Goal: Task Accomplishment & Management: Manage account settings

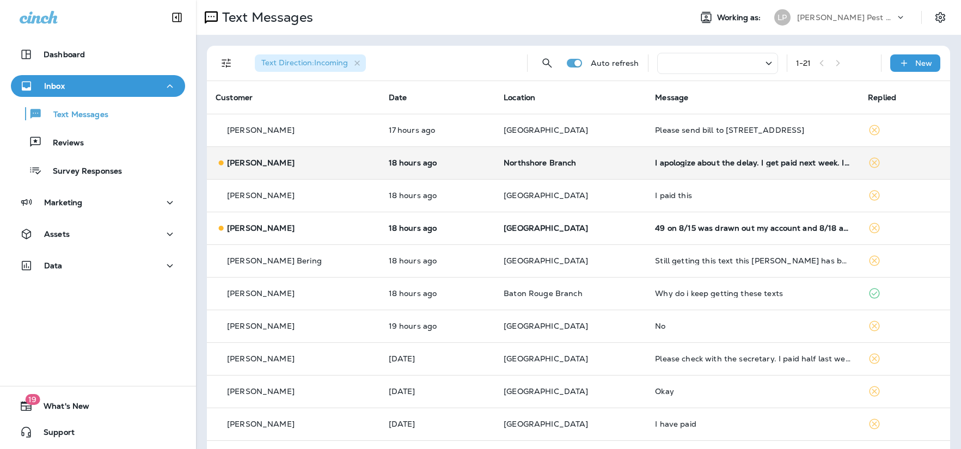
scroll to position [28, 0]
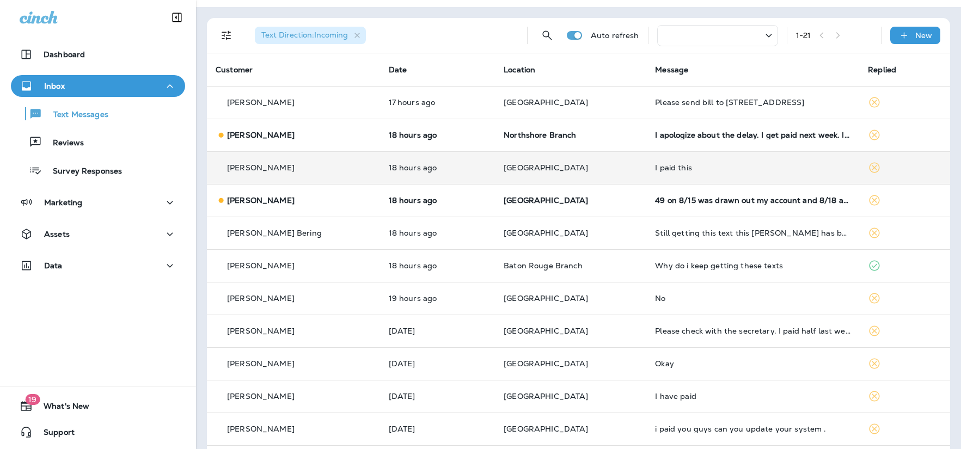
click at [518, 174] on td "[GEOGRAPHIC_DATA]" at bounding box center [570, 167] width 151 height 33
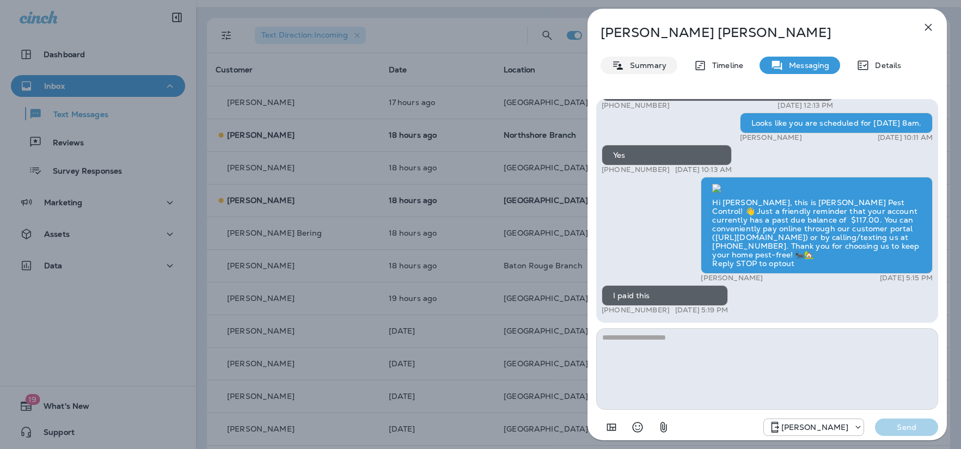
click at [628, 62] on p "Summary" at bounding box center [645, 65] width 42 height 9
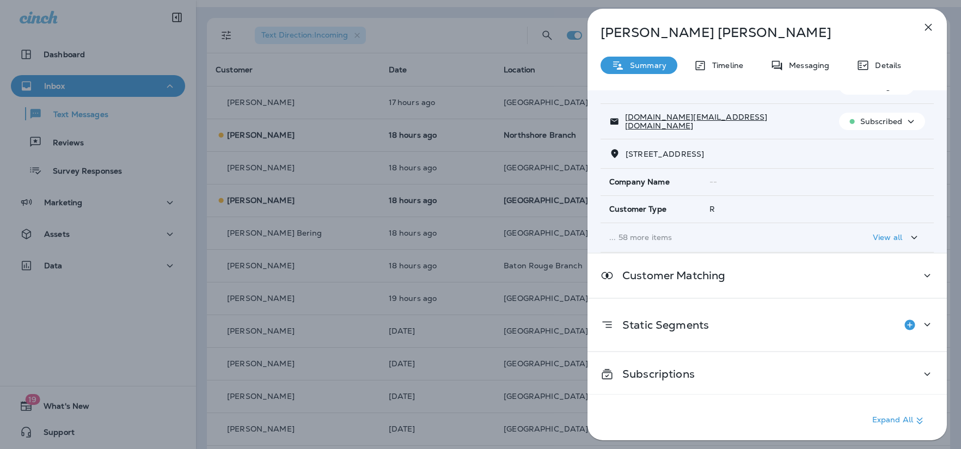
scroll to position [88, 0]
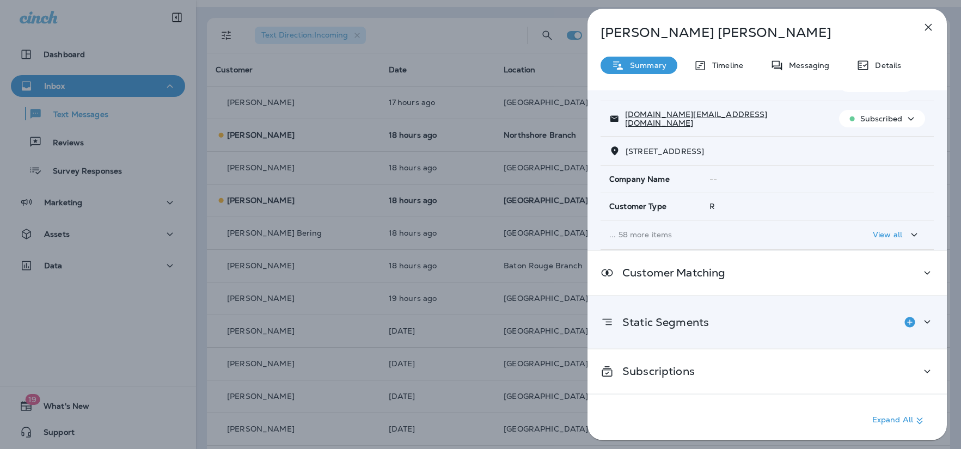
click at [663, 314] on div "Static Segments" at bounding box center [654, 322] width 108 height 22
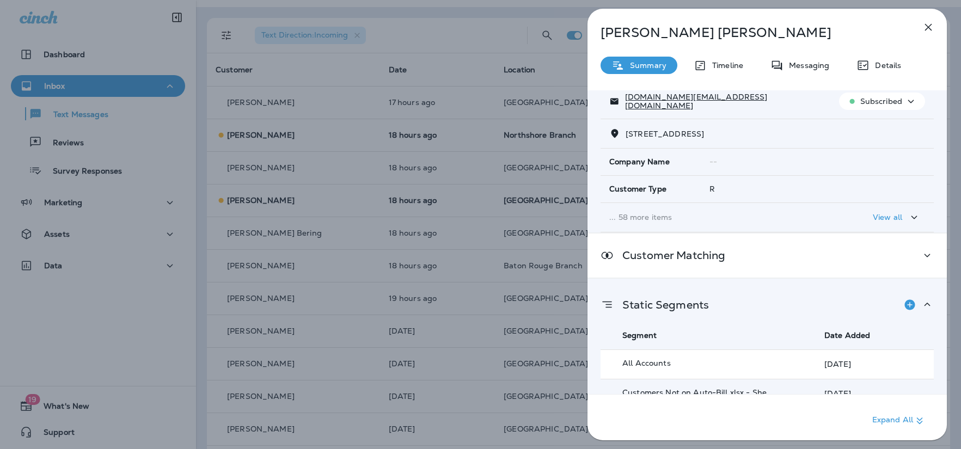
scroll to position [195, 0]
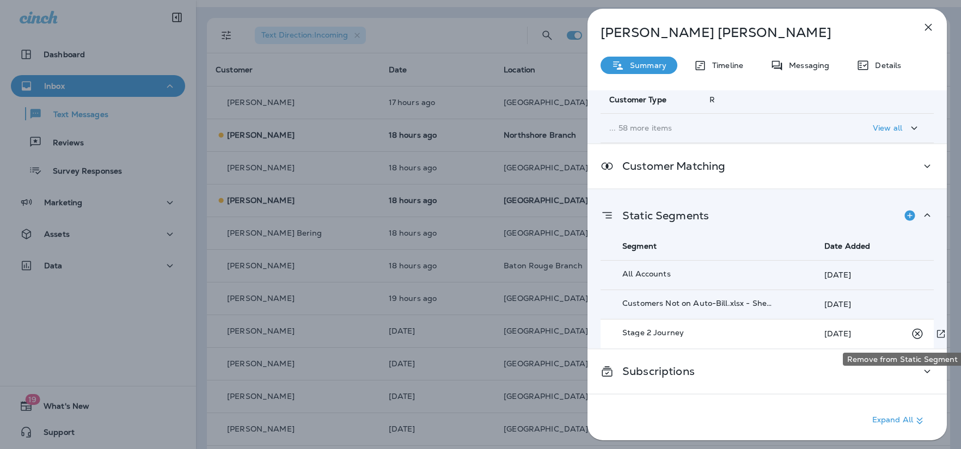
click at [918, 333] on icon "Remove from Static Segment" at bounding box center [917, 333] width 10 height 10
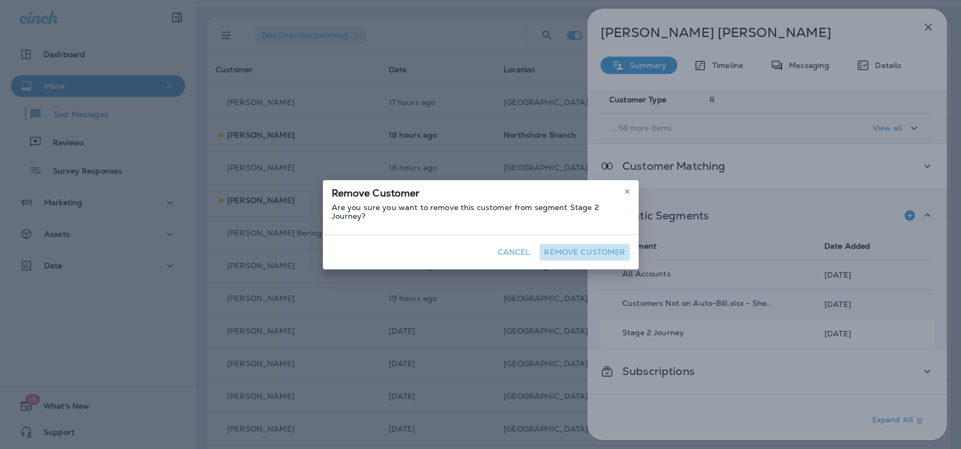
click at [593, 252] on button "Remove Customer" at bounding box center [584, 252] width 90 height 17
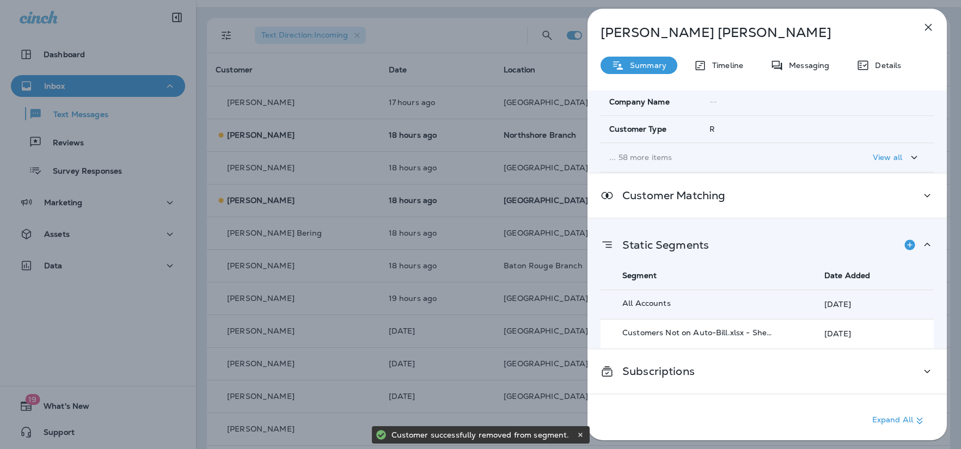
scroll to position [171, 0]
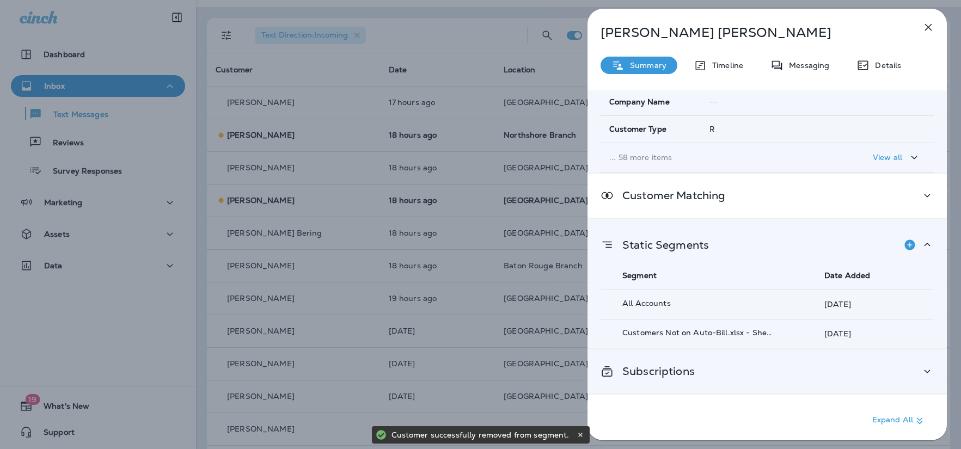
click at [708, 366] on div "Subscriptions" at bounding box center [766, 372] width 333 height 14
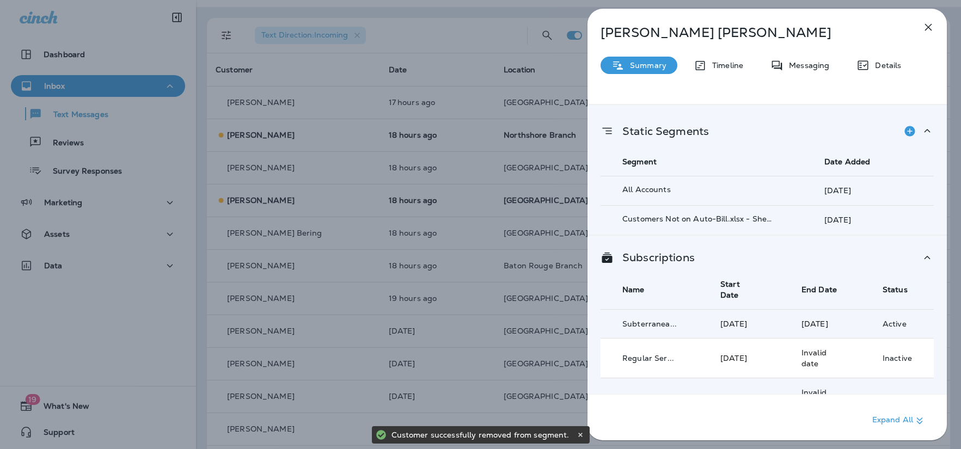
scroll to position [314, 0]
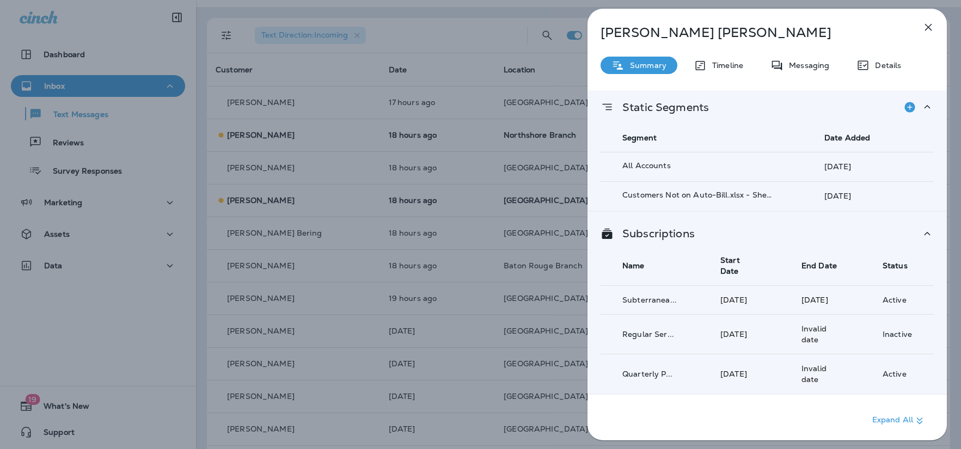
click at [928, 29] on icon "button" at bounding box center [928, 27] width 13 height 13
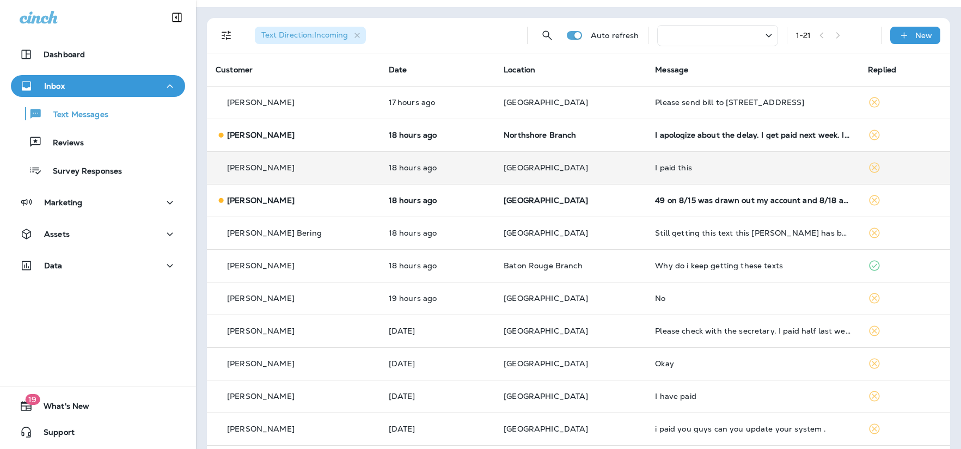
click at [339, 168] on div "Mary Singletary" at bounding box center [294, 167] width 156 height 11
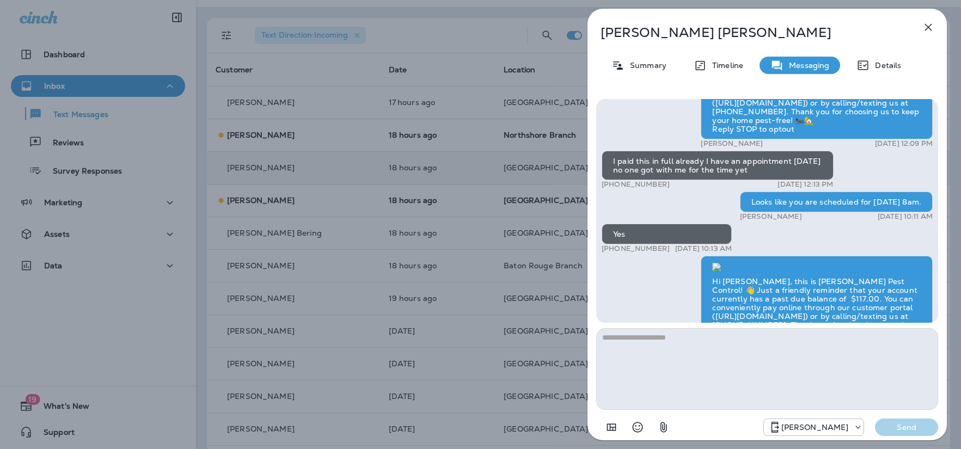
scroll to position [-87, 0]
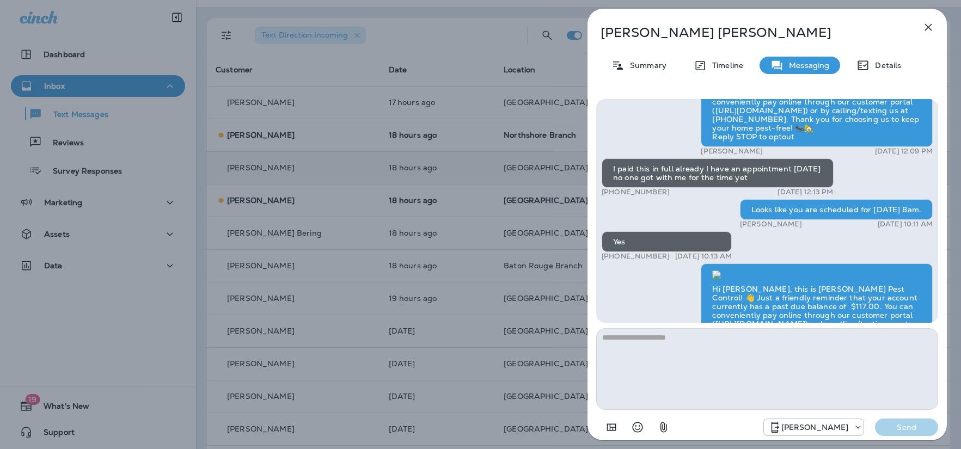
click at [924, 32] on icon "button" at bounding box center [928, 27] width 13 height 13
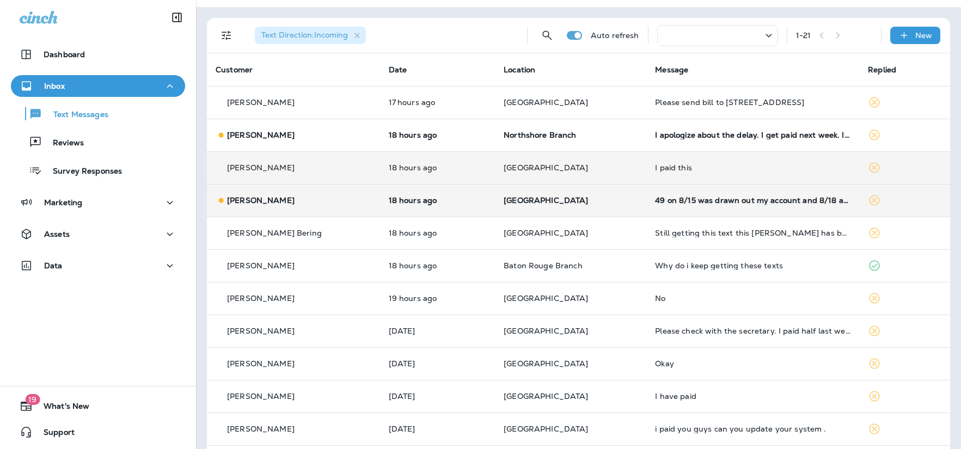
click at [350, 196] on div "Angel Cheramie" at bounding box center [294, 200] width 156 height 11
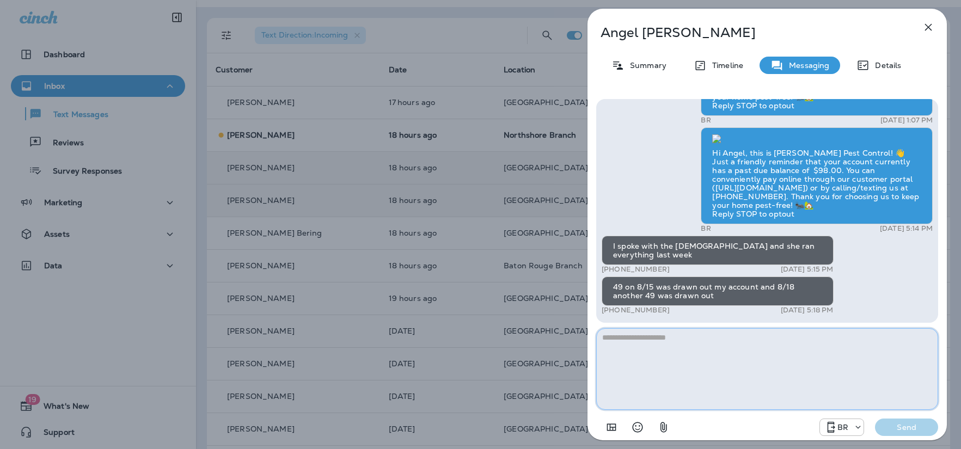
click at [728, 347] on textarea at bounding box center [767, 369] width 342 height 82
click at [607, 339] on textarea "**********" at bounding box center [767, 369] width 342 height 82
type textarea "**********"
click at [907, 428] on p "Send" at bounding box center [907, 427] width 46 height 10
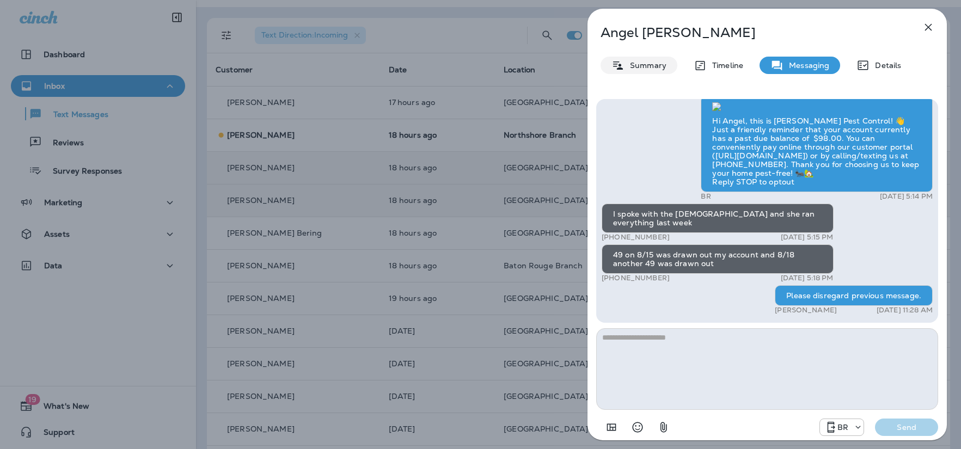
click at [627, 64] on p "Summary" at bounding box center [645, 65] width 42 height 9
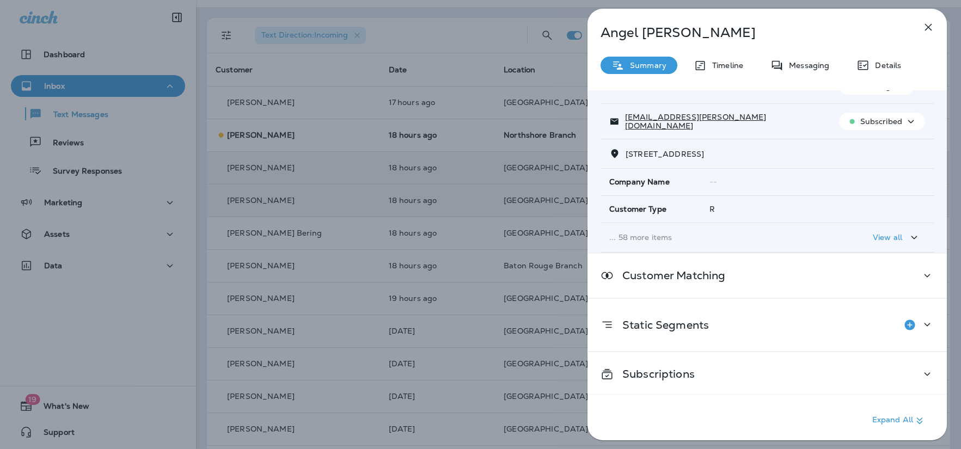
scroll to position [88, 0]
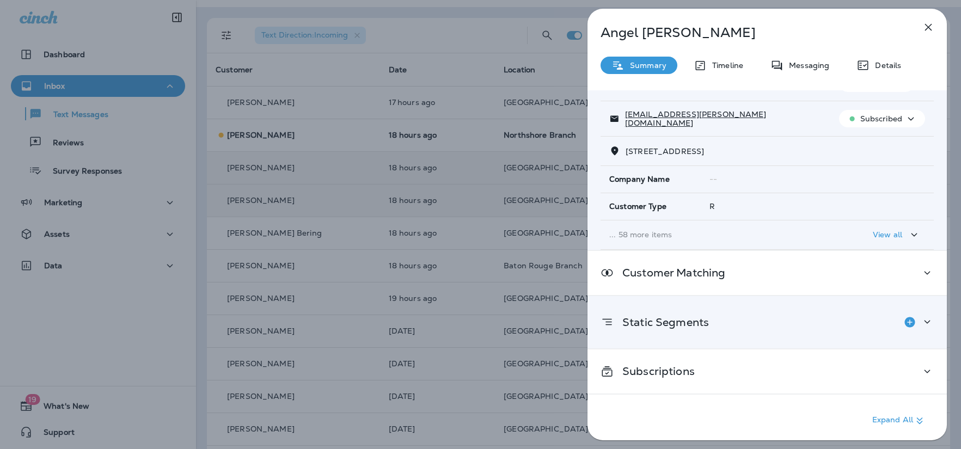
click at [719, 328] on div "Static Segments" at bounding box center [766, 322] width 333 height 22
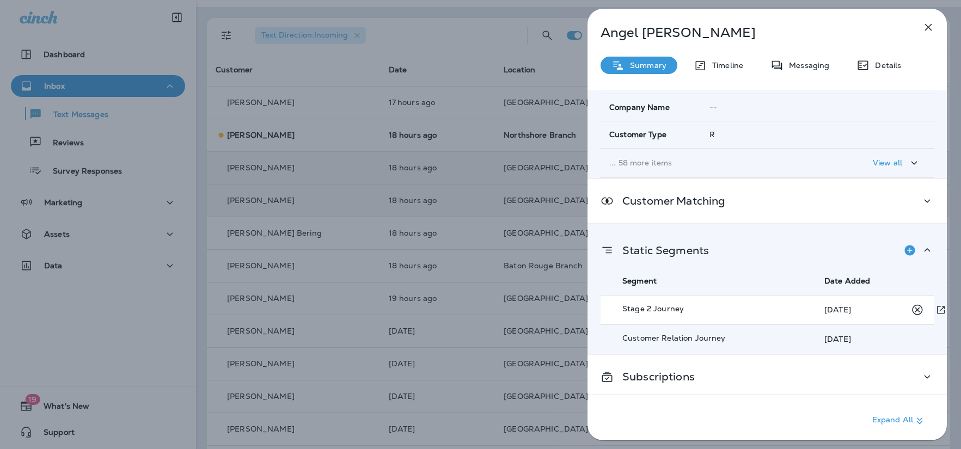
scroll to position [165, 0]
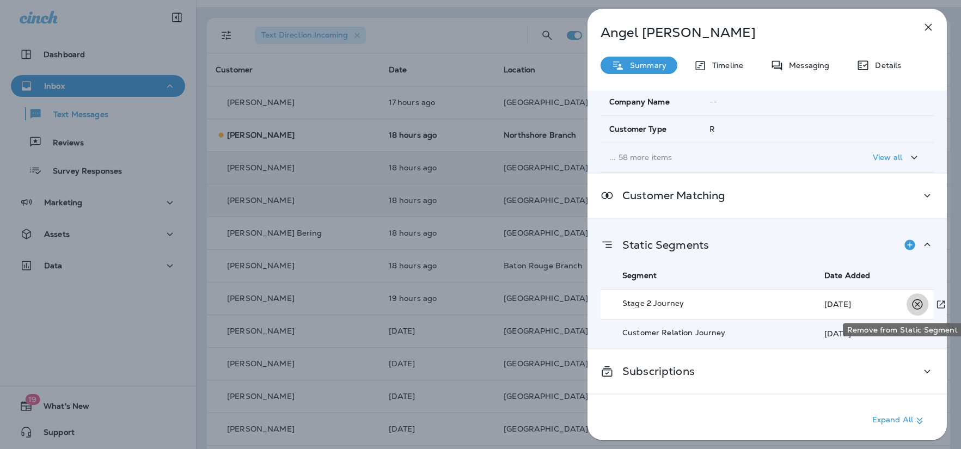
click at [916, 310] on icon "Remove from Static Segment" at bounding box center [917, 305] width 14 height 14
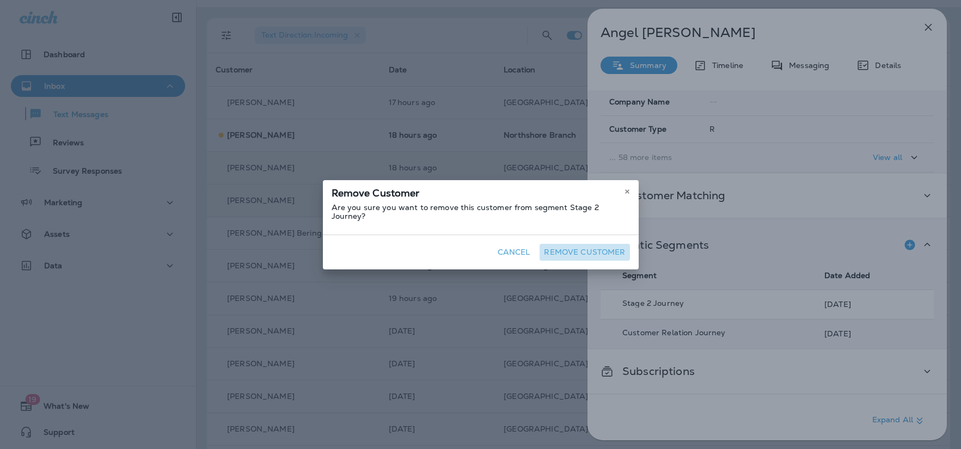
click at [620, 247] on button "Remove Customer" at bounding box center [584, 252] width 90 height 17
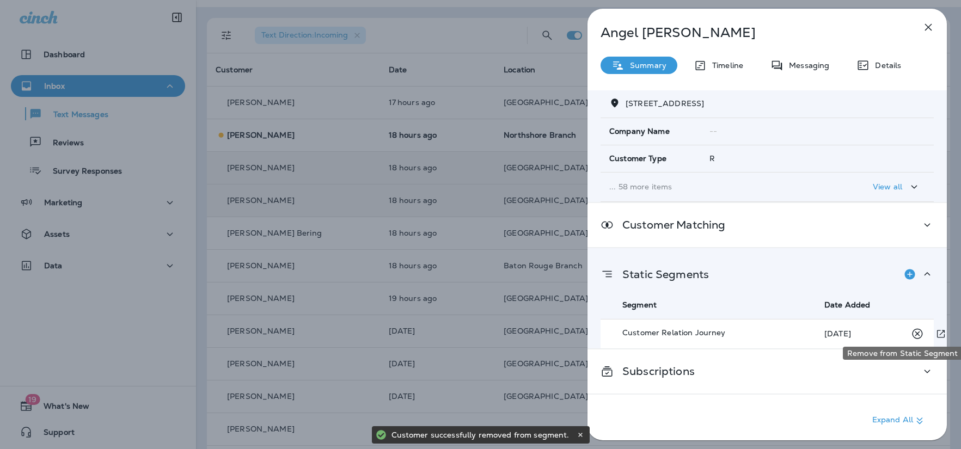
click at [915, 328] on icon "Remove from Static Segment" at bounding box center [917, 334] width 14 height 14
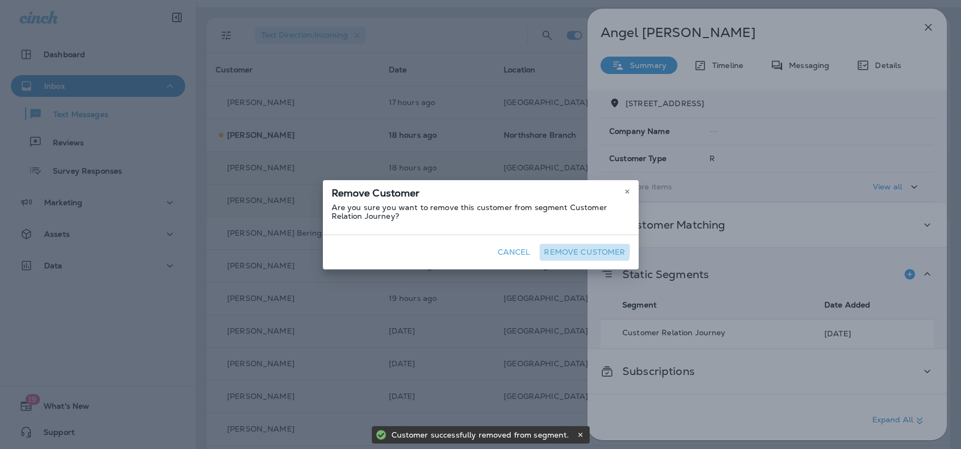
click at [573, 249] on button "Remove Customer" at bounding box center [584, 252] width 90 height 17
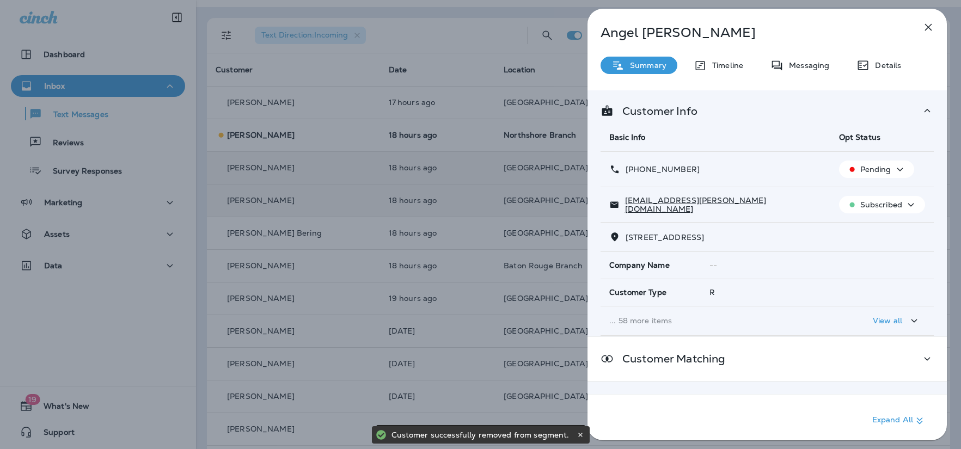
scroll to position [0, 0]
click at [924, 29] on icon "button" at bounding box center [928, 27] width 13 height 13
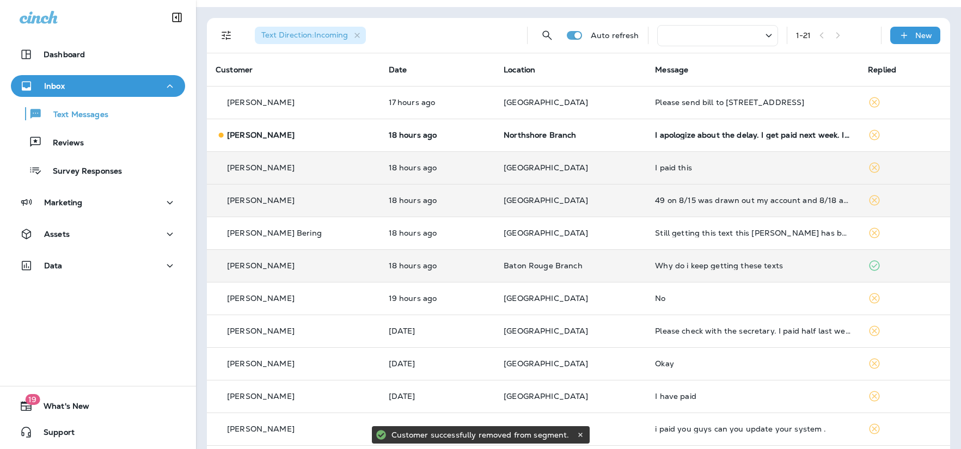
click at [312, 260] on div "Kent Miller" at bounding box center [294, 265] width 156 height 11
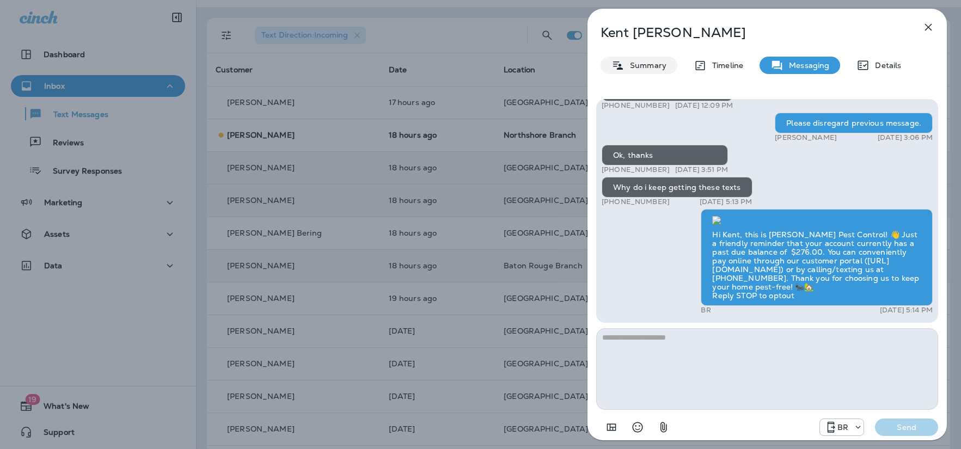
click at [640, 64] on p "Summary" at bounding box center [645, 65] width 42 height 9
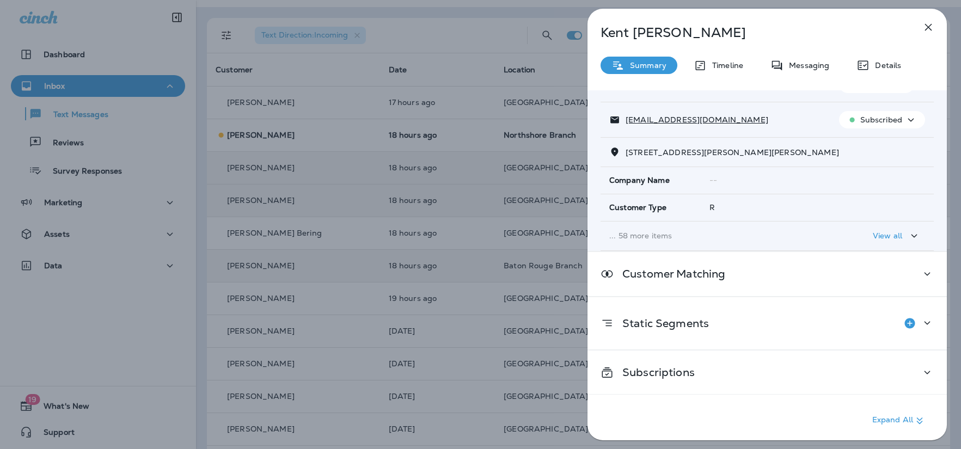
scroll to position [88, 0]
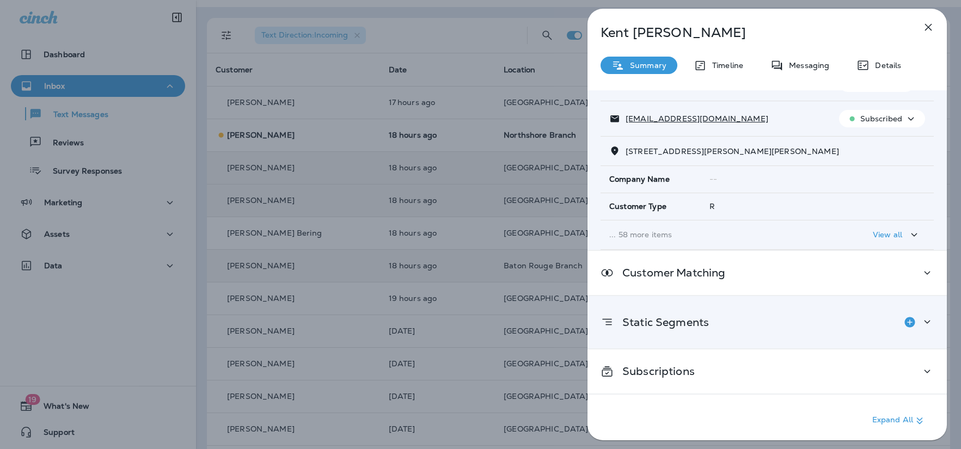
click at [780, 339] on div "Static Segments" at bounding box center [766, 322] width 359 height 52
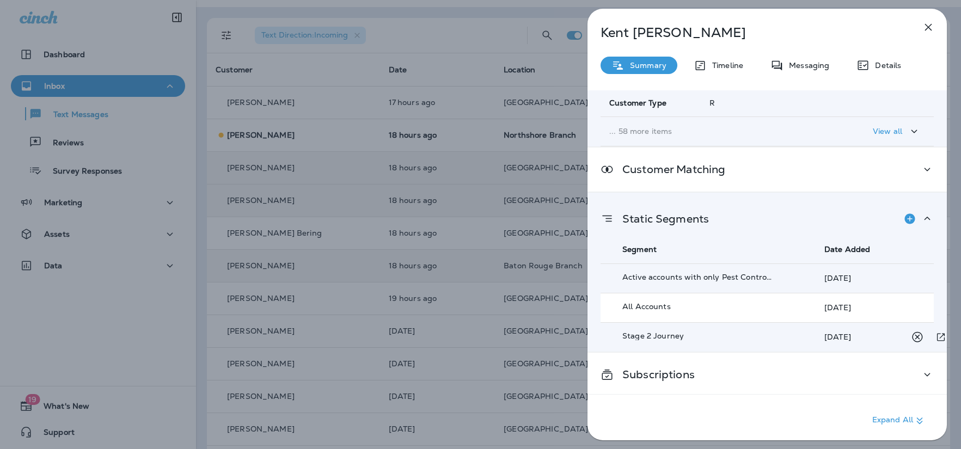
scroll to position [195, 0]
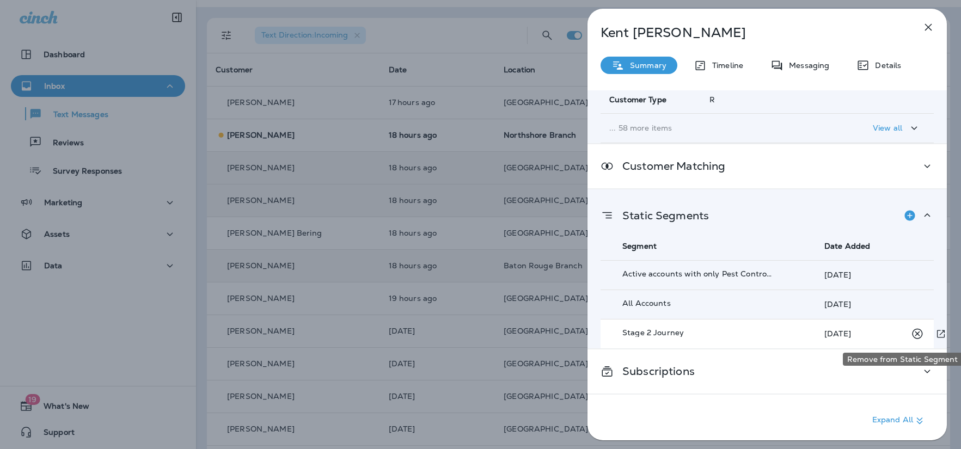
click at [921, 332] on icon "Remove from Static Segment" at bounding box center [917, 334] width 14 height 14
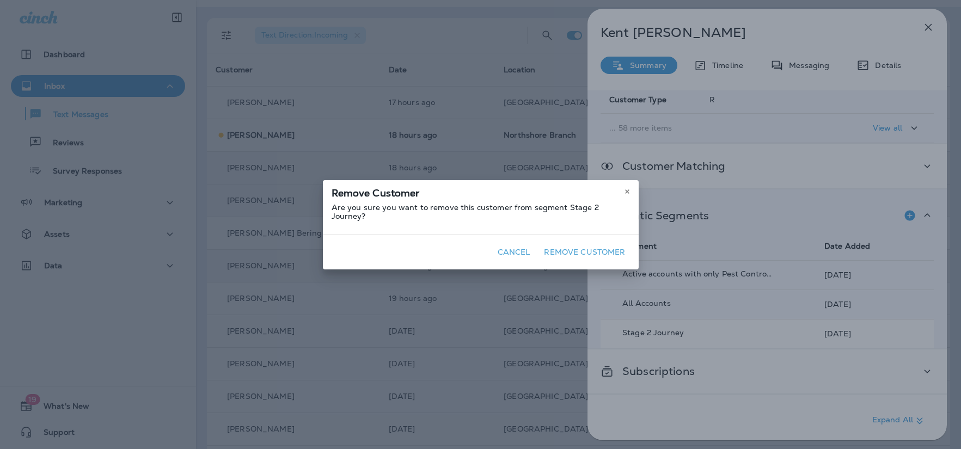
click at [571, 250] on button "Remove Customer" at bounding box center [584, 252] width 90 height 17
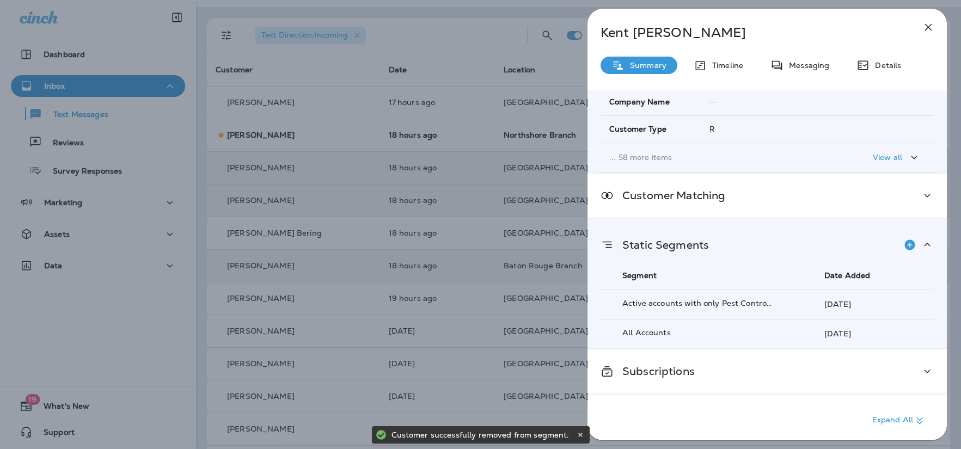
scroll to position [165, 0]
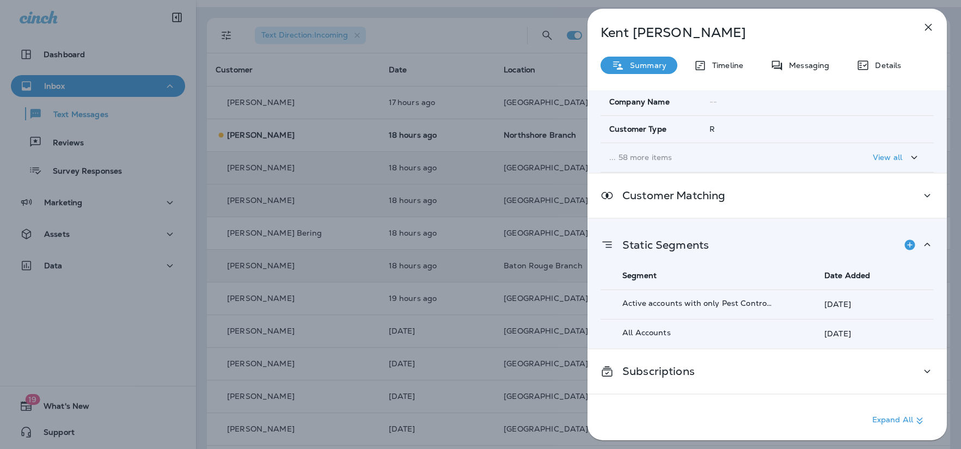
click at [928, 30] on icon "button" at bounding box center [928, 27] width 13 height 13
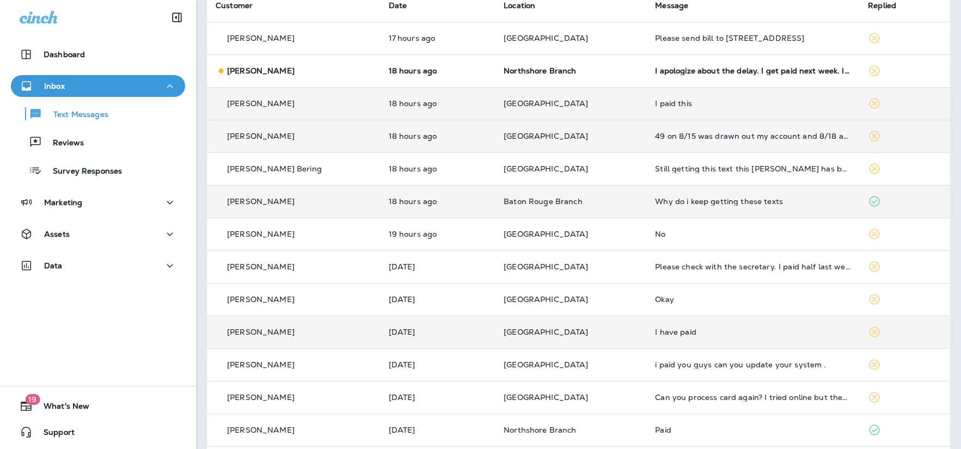
scroll to position [178, 0]
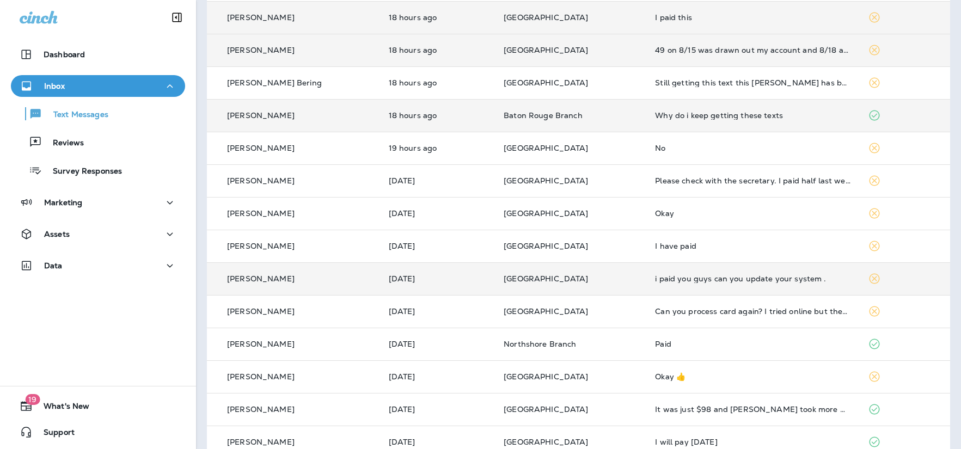
click at [284, 292] on td "Dwaine Singleton" at bounding box center [293, 278] width 173 height 33
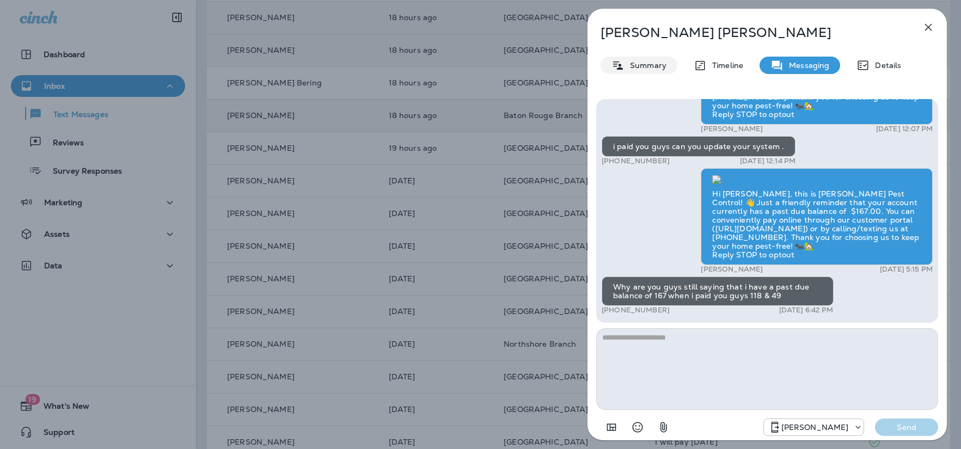
click at [650, 61] on p "Summary" at bounding box center [645, 65] width 42 height 9
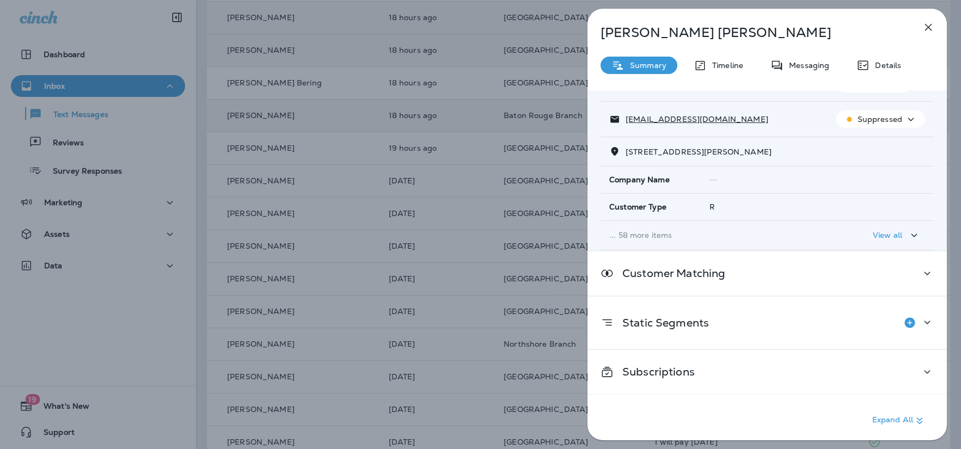
scroll to position [88, 0]
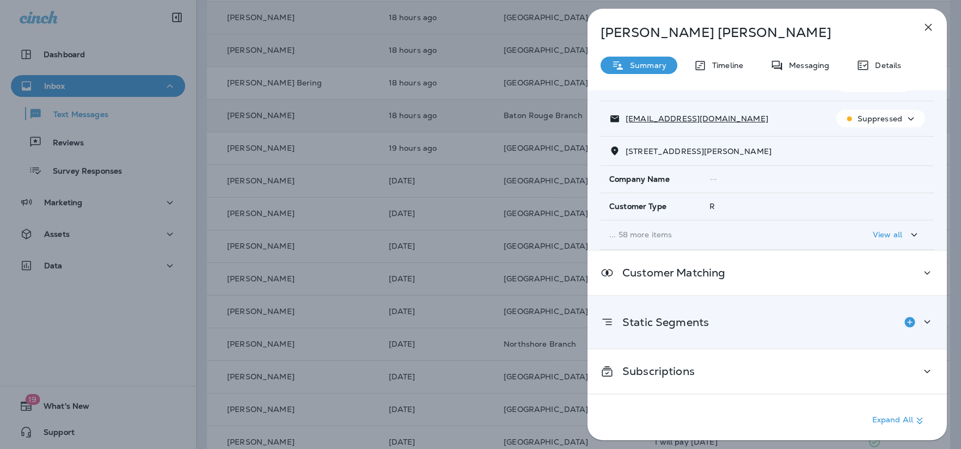
click at [665, 336] on div "Static Segments" at bounding box center [766, 322] width 359 height 52
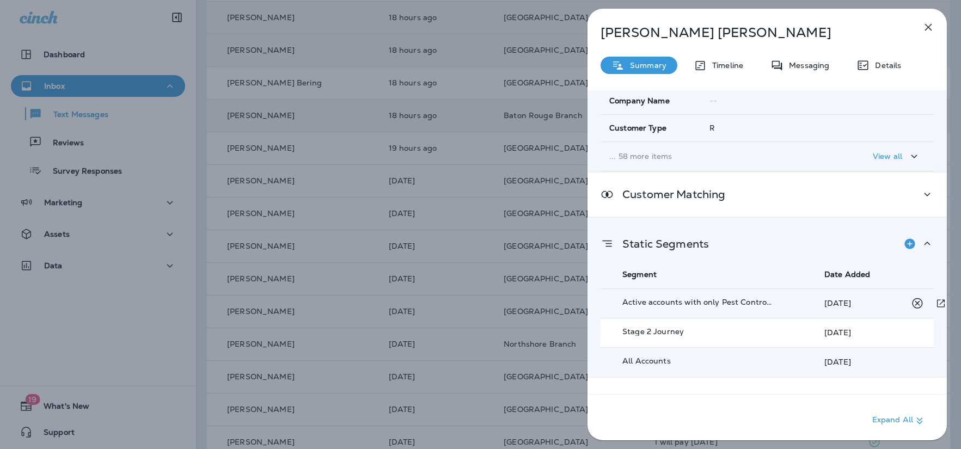
scroll to position [195, 0]
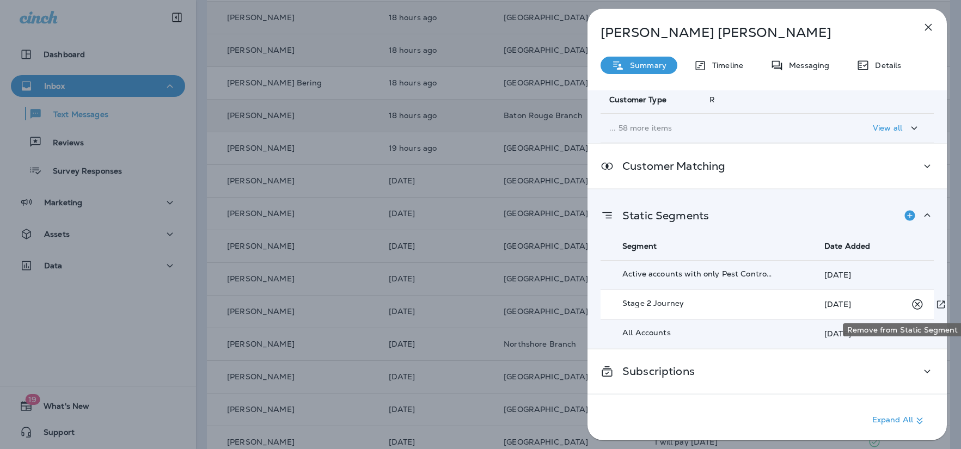
click at [919, 305] on icon "Remove from Static Segment" at bounding box center [917, 305] width 14 height 14
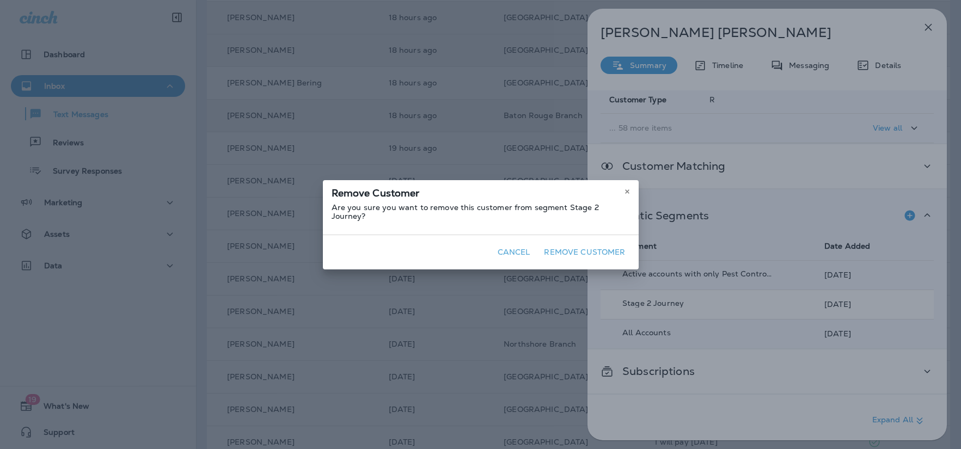
click at [579, 248] on button "Remove Customer" at bounding box center [584, 252] width 90 height 17
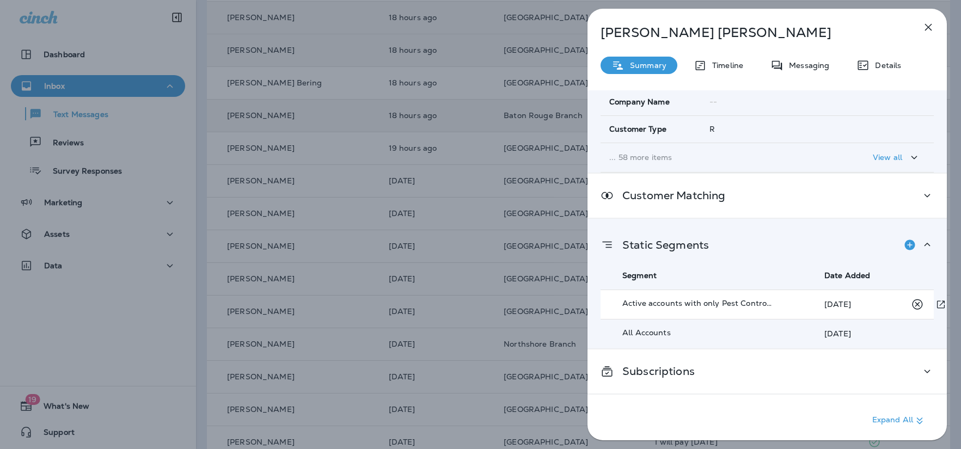
scroll to position [171, 0]
click at [650, 305] on td "Active accounts with only Pest Control.csv" at bounding box center [696, 304] width 193 height 29
click at [938, 299] on icon "View this segment in a new tab" at bounding box center [940, 304] width 11 height 11
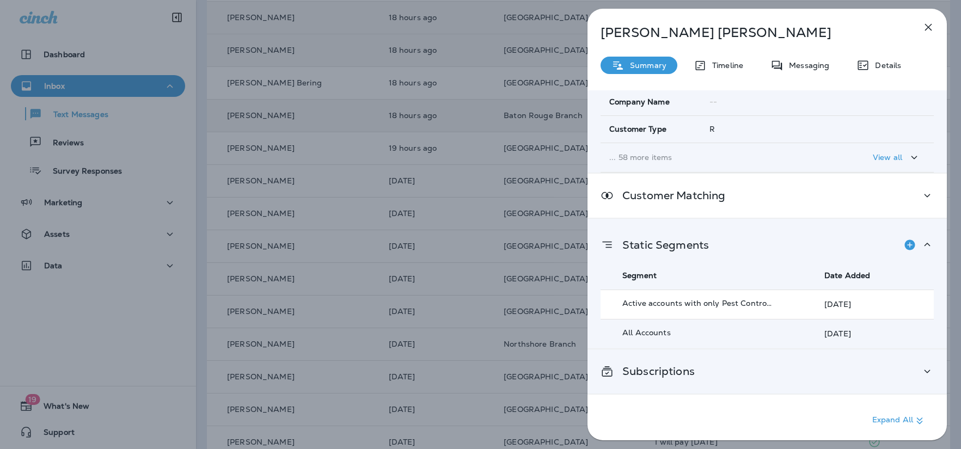
click at [728, 367] on div "Subscriptions" at bounding box center [766, 372] width 333 height 14
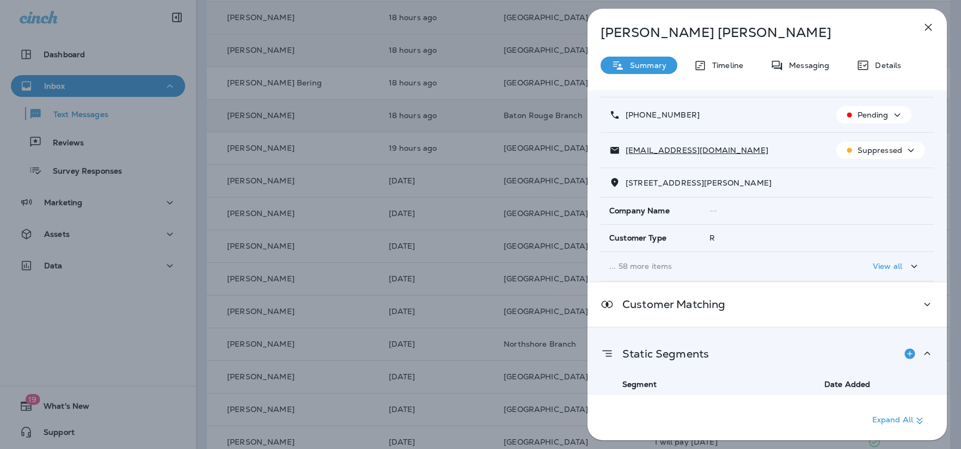
scroll to position [0, 0]
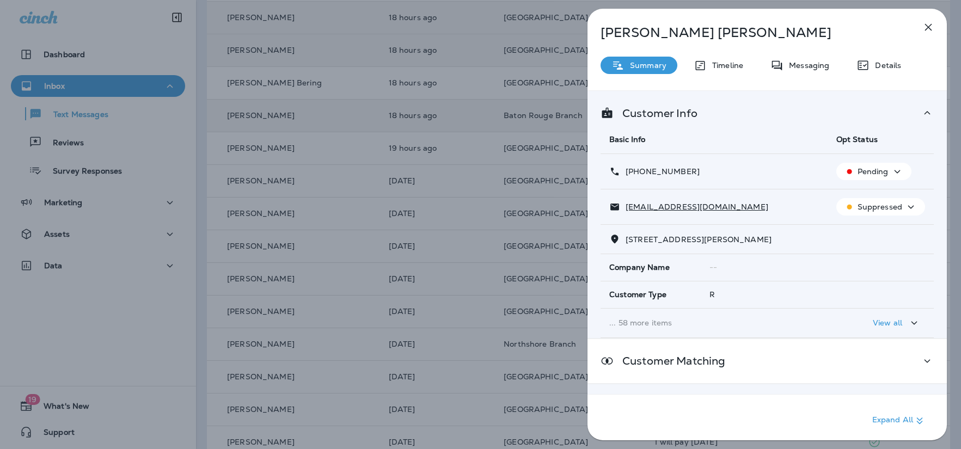
click at [935, 27] on button "button" at bounding box center [928, 27] width 22 height 22
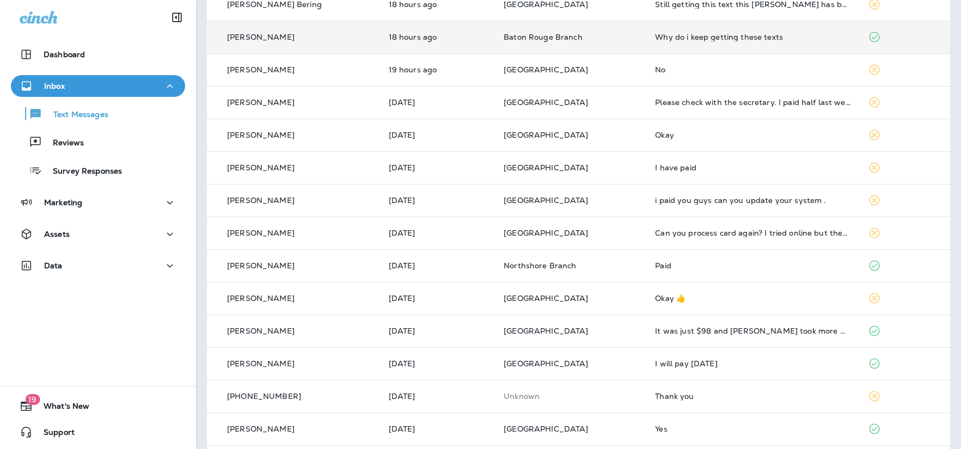
scroll to position [265, 0]
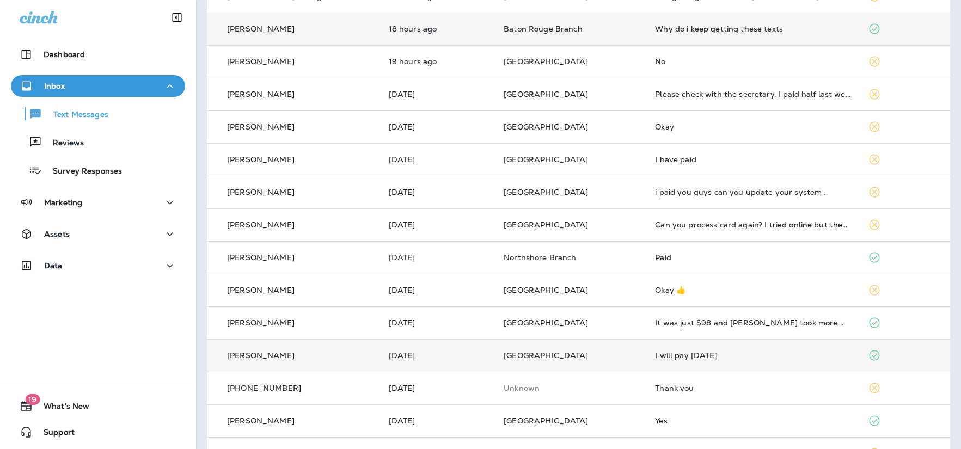
click at [322, 359] on div "Taylor Eavenson" at bounding box center [294, 355] width 156 height 11
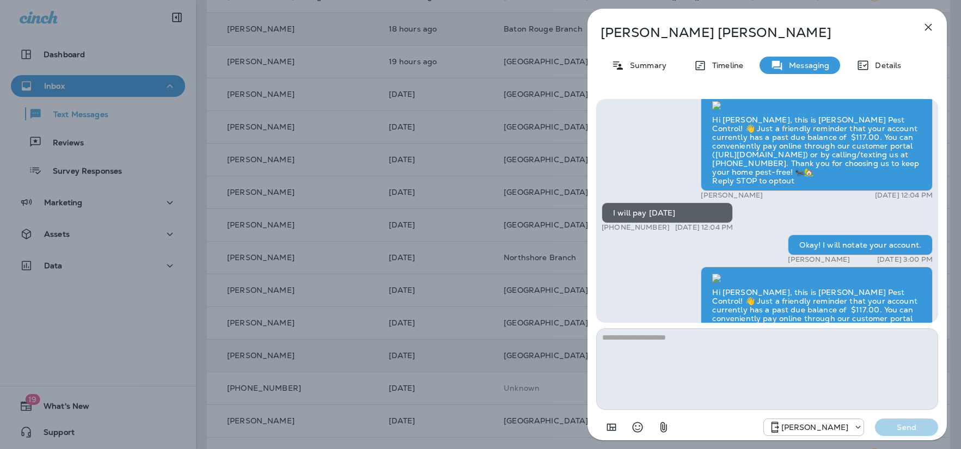
scroll to position [-58, 0]
click at [927, 29] on icon "button" at bounding box center [928, 27] width 13 height 13
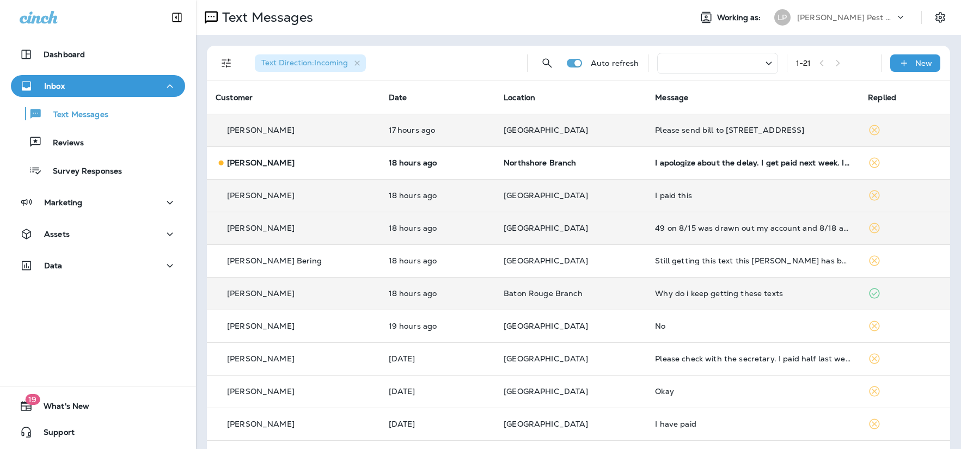
click at [317, 137] on td "Ladd Thibodaux" at bounding box center [293, 130] width 173 height 33
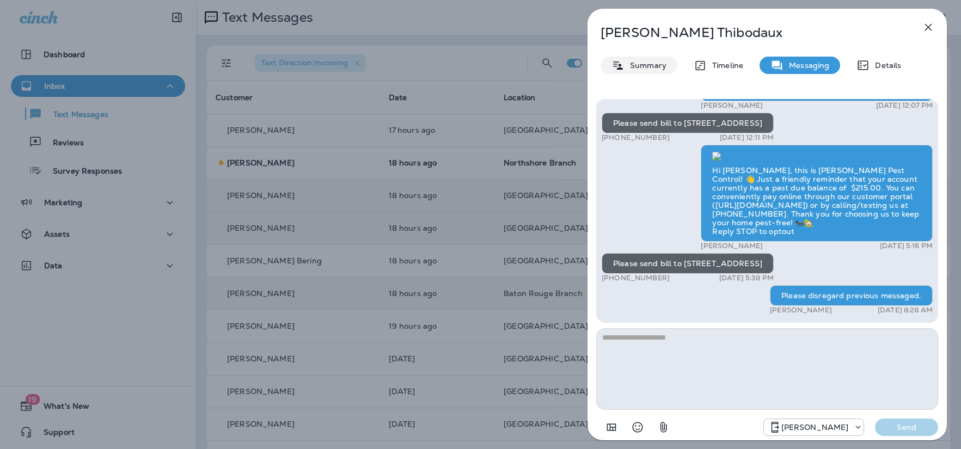
click at [652, 68] on p "Summary" at bounding box center [645, 65] width 42 height 9
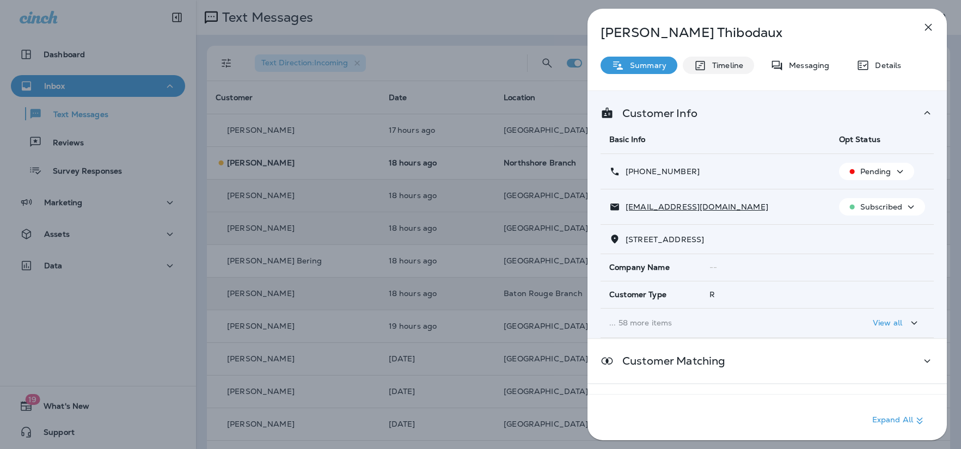
click at [709, 71] on div "Timeline" at bounding box center [718, 65] width 71 height 17
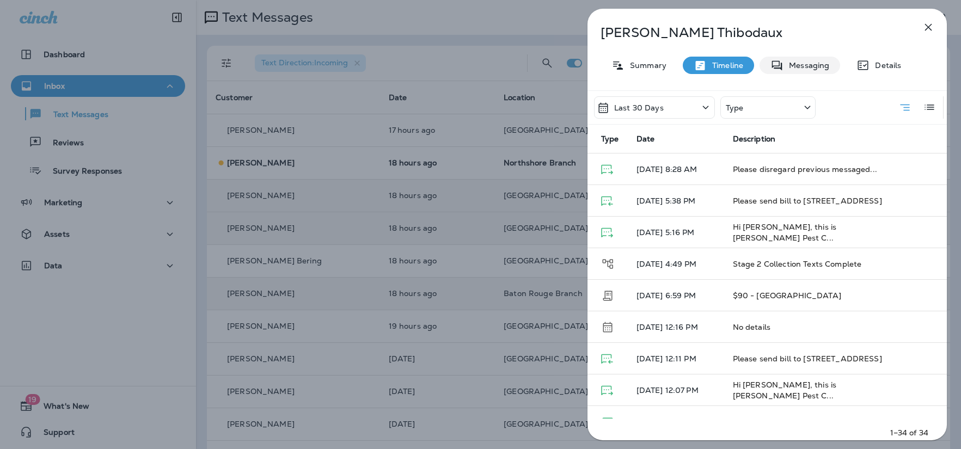
click at [820, 71] on div "Messaging" at bounding box center [799, 65] width 81 height 17
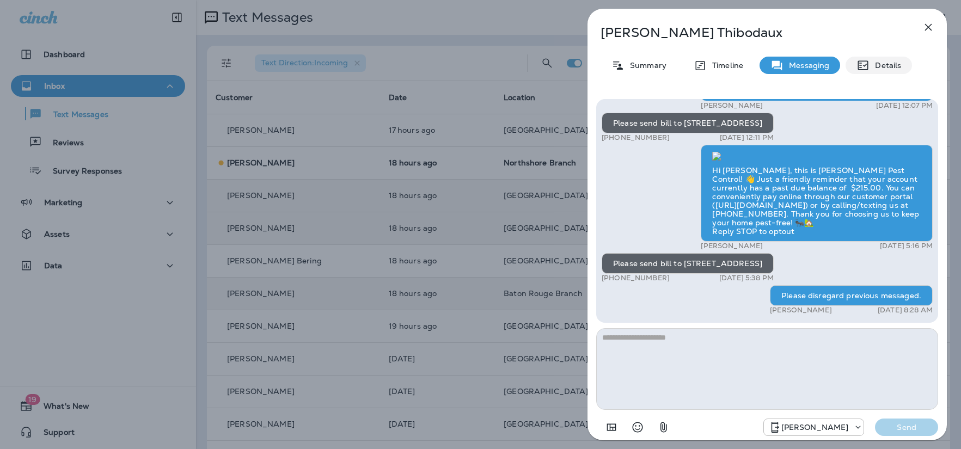
click at [886, 62] on p "Details" at bounding box center [885, 65] width 32 height 9
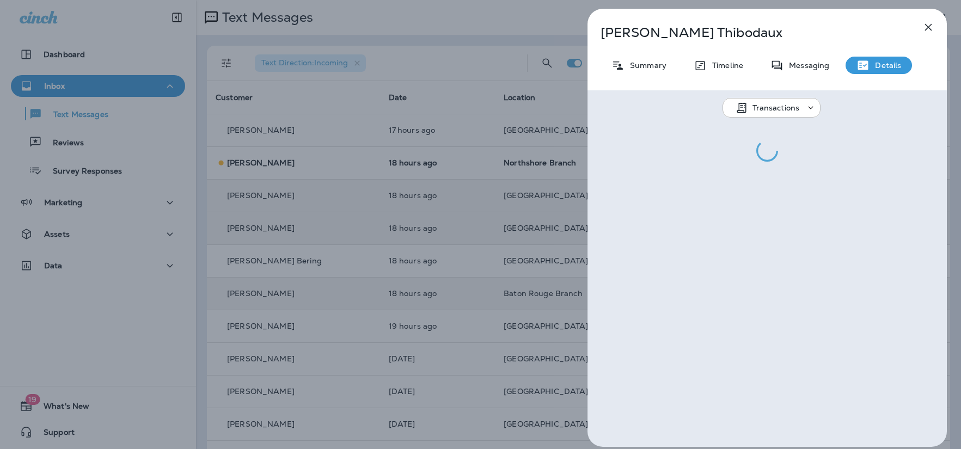
click at [787, 111] on p "Transactions" at bounding box center [775, 107] width 47 height 9
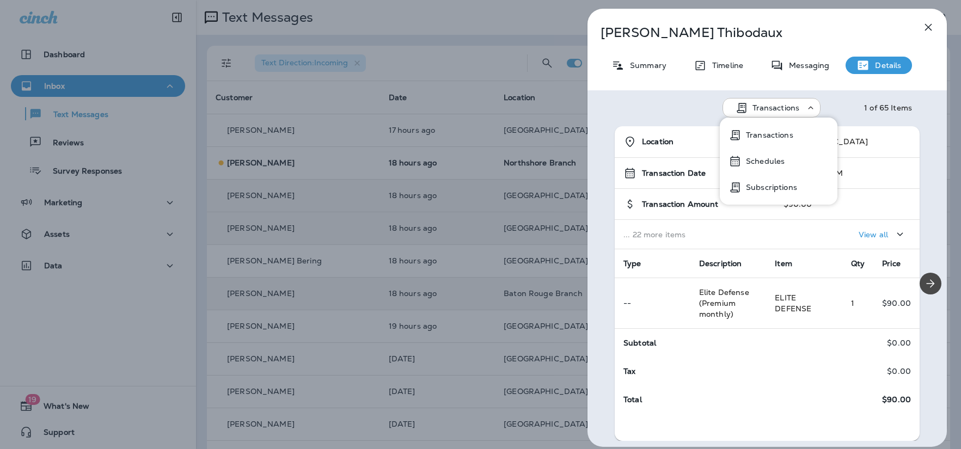
click at [771, 134] on p "Transactions" at bounding box center [767, 135] width 52 height 9
click at [893, 235] on icon "button" at bounding box center [899, 235] width 13 height 14
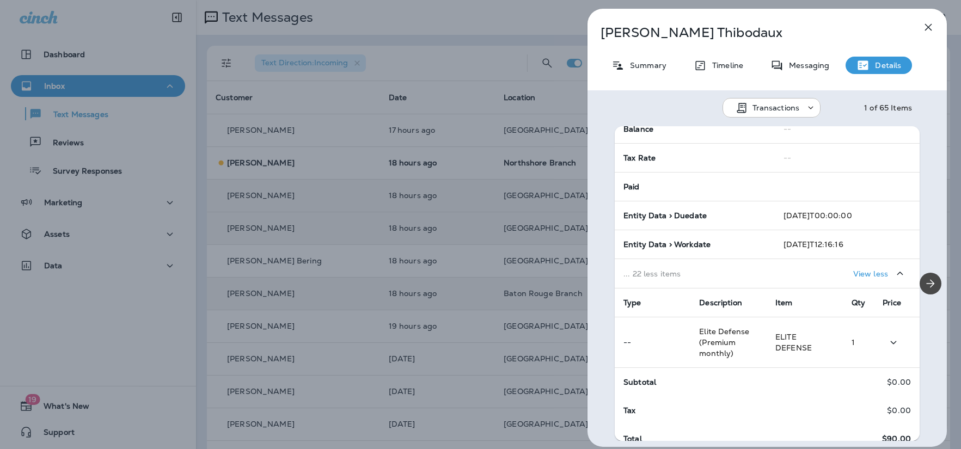
scroll to position [608, 0]
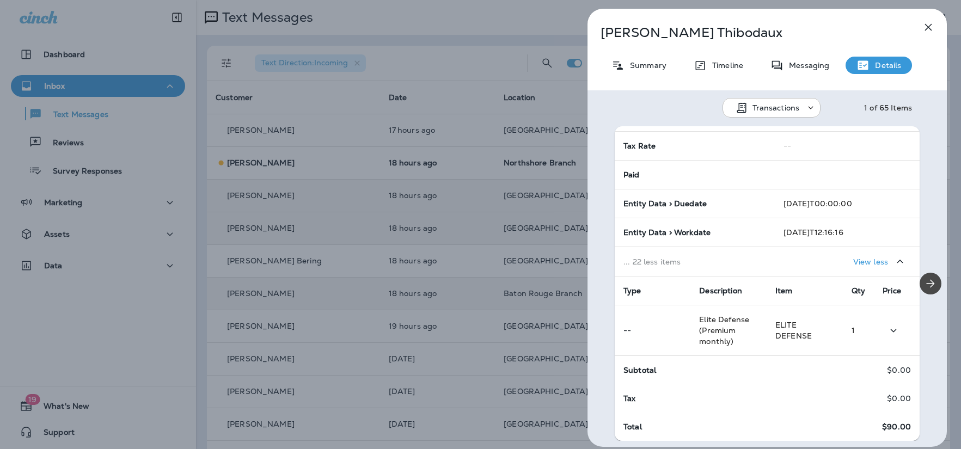
click at [874, 330] on td at bounding box center [897, 330] width 46 height 51
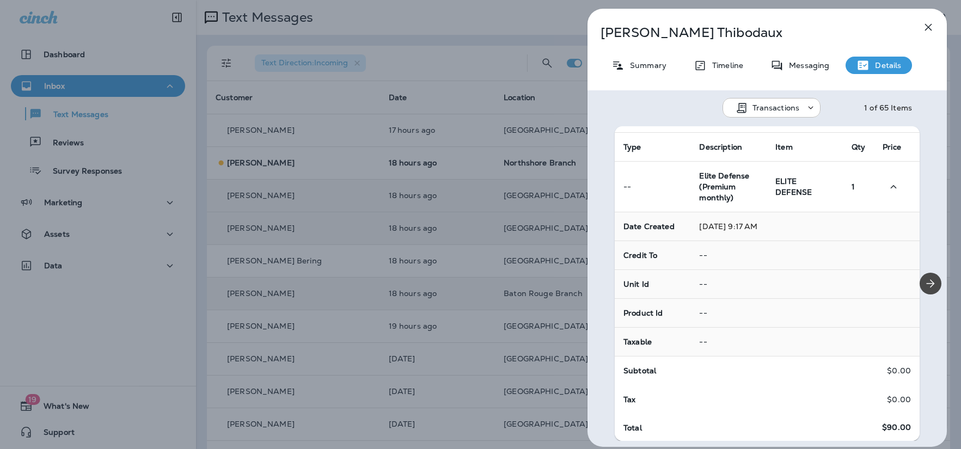
scroll to position [752, 0]
click at [929, 18] on button "button" at bounding box center [928, 27] width 22 height 22
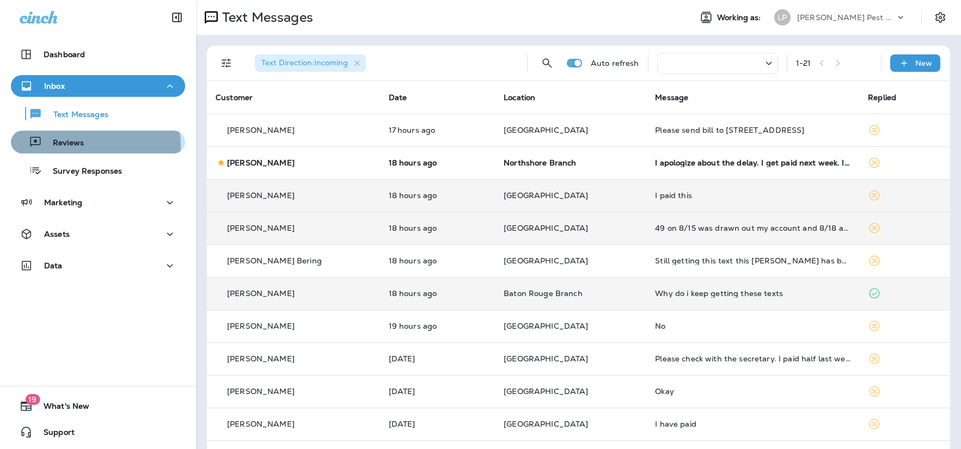
click at [65, 147] on p "Reviews" at bounding box center [63, 143] width 42 height 10
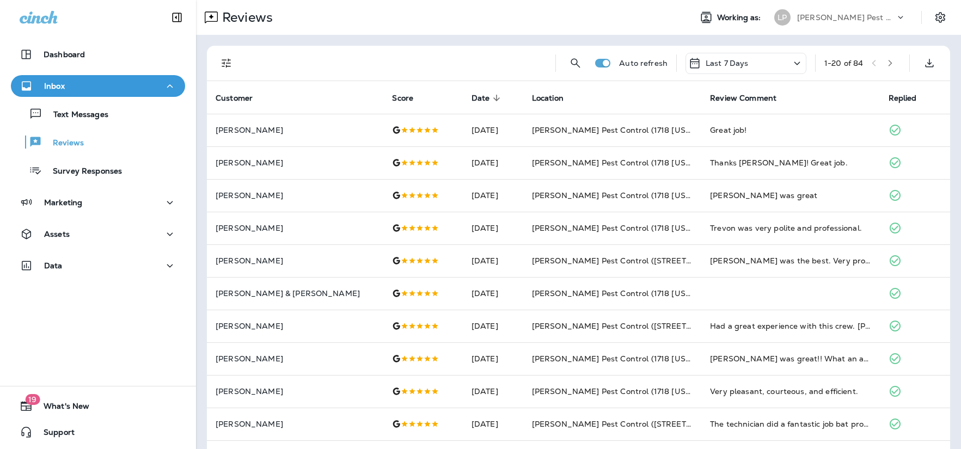
click at [886, 65] on icon "button" at bounding box center [890, 63] width 8 height 8
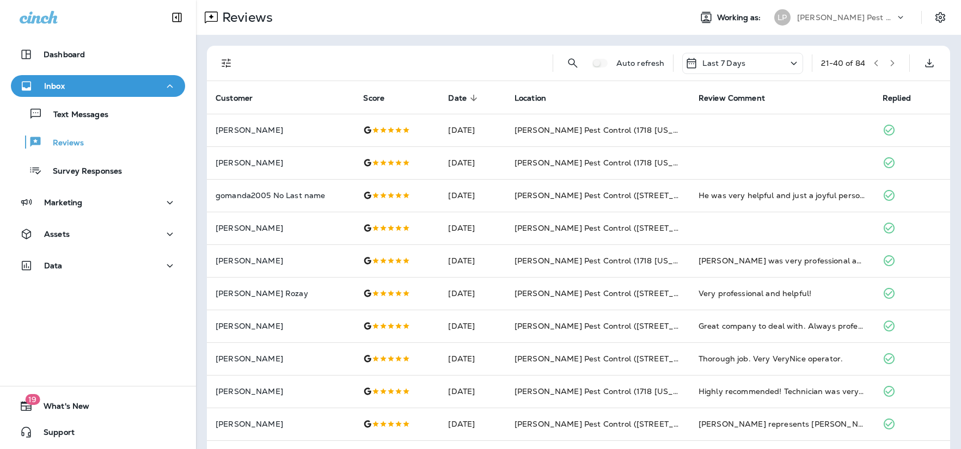
click at [889, 62] on button "button" at bounding box center [892, 63] width 16 height 16
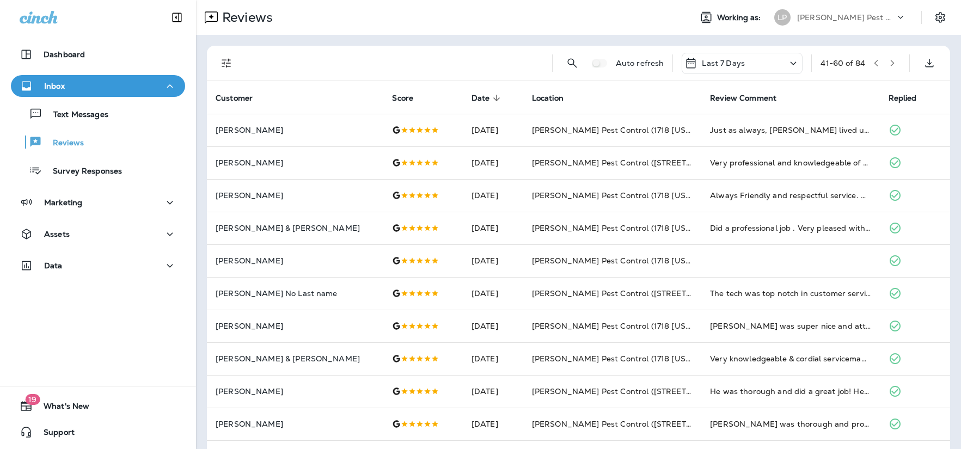
click at [891, 62] on icon "button" at bounding box center [893, 63] width 4 height 7
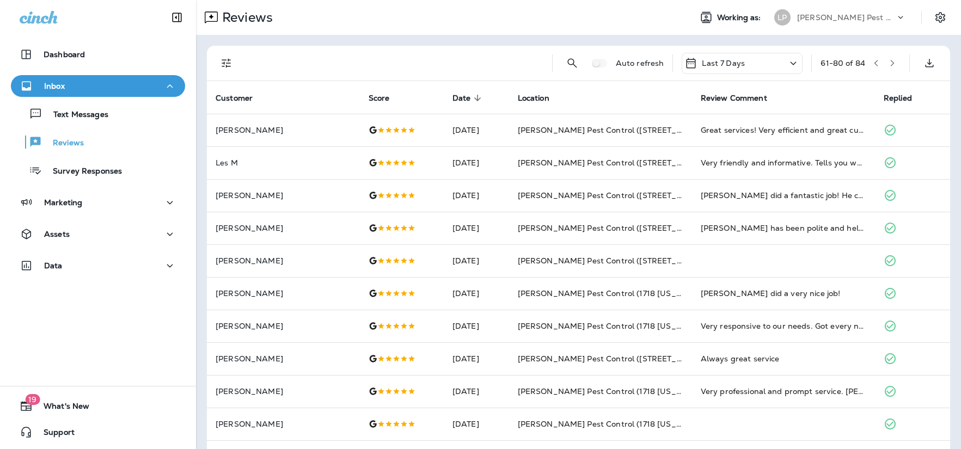
click at [891, 63] on icon "button" at bounding box center [893, 63] width 4 height 7
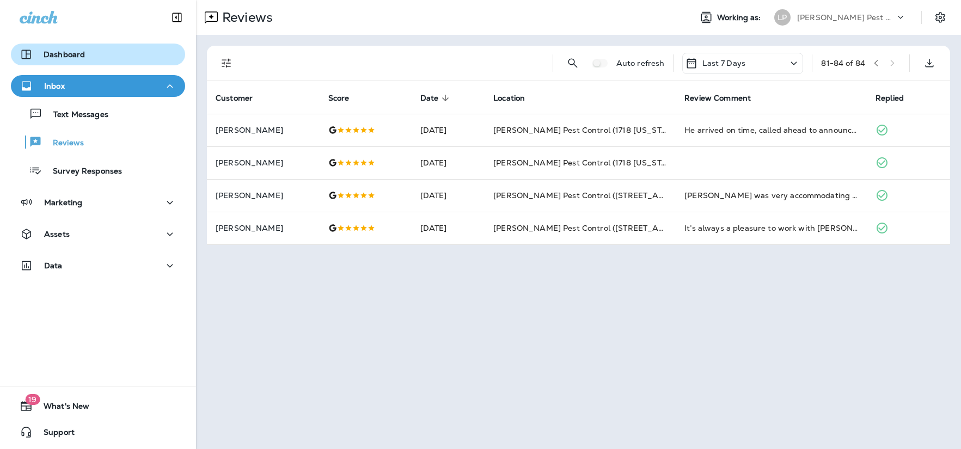
click at [60, 48] on div "Dashboard" at bounding box center [52, 54] width 65 height 13
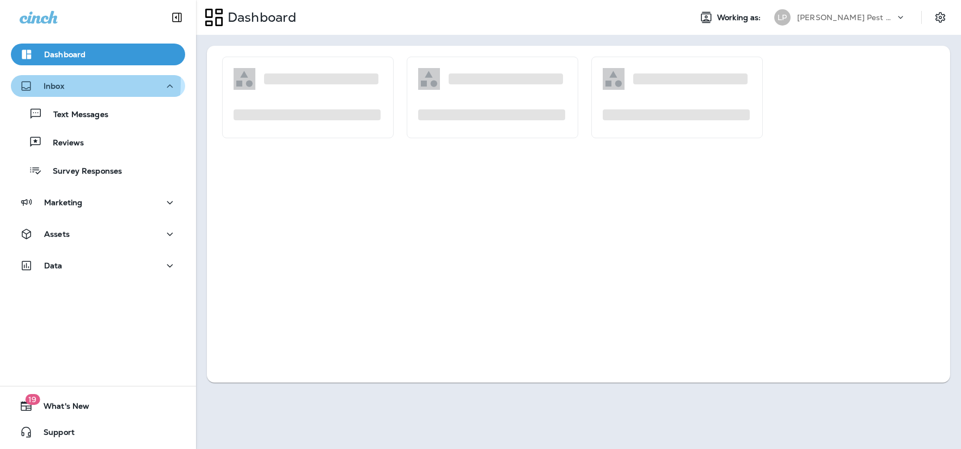
click at [57, 83] on p "Inbox" at bounding box center [54, 86] width 21 height 9
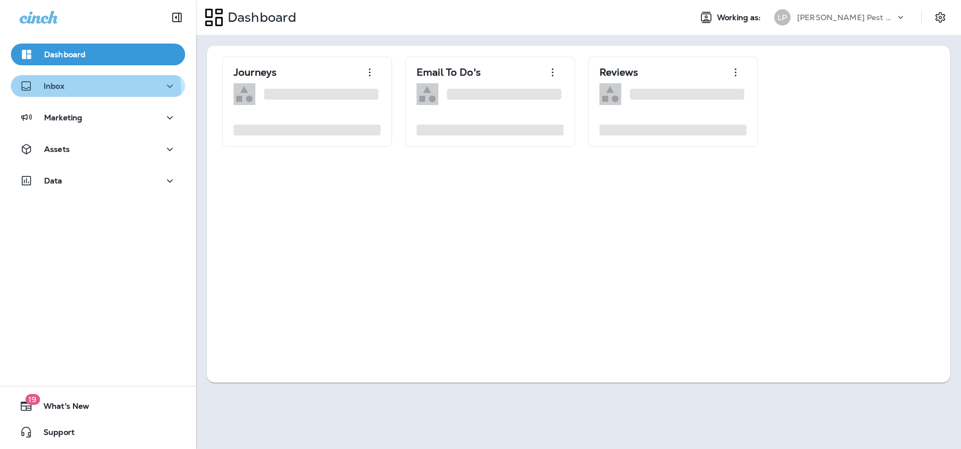
click at [55, 94] on button "Inbox" at bounding box center [98, 86] width 174 height 22
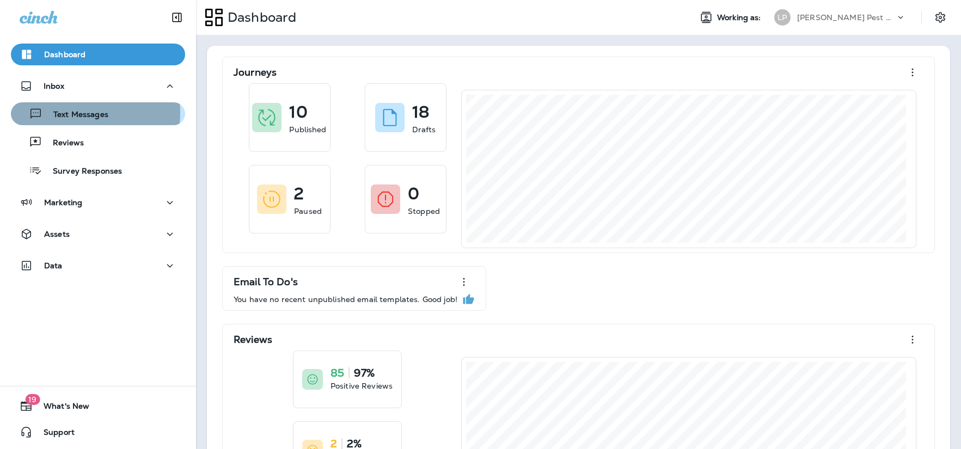
click at [58, 112] on p "Text Messages" at bounding box center [75, 115] width 66 height 10
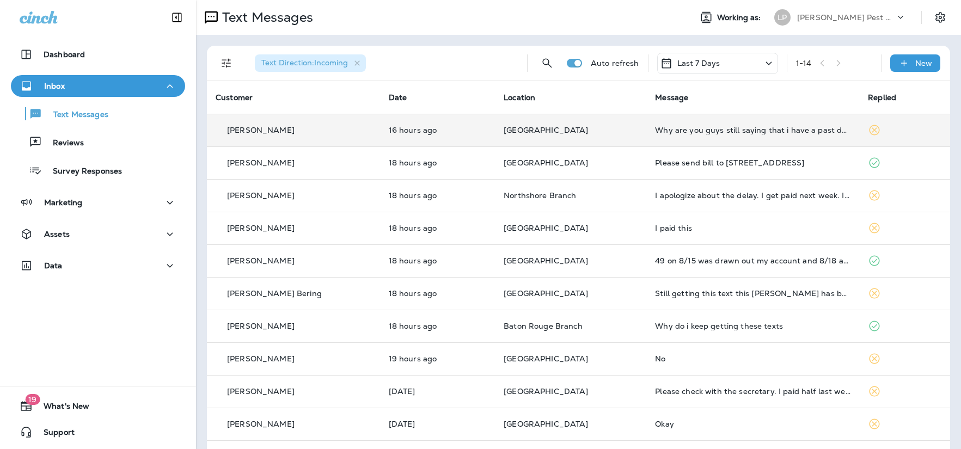
click at [323, 133] on div "Dwaine Singleton" at bounding box center [294, 130] width 156 height 11
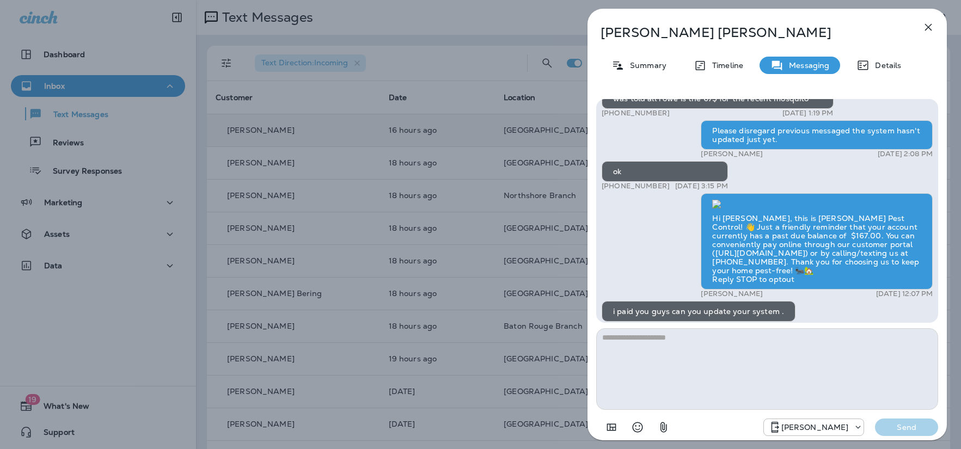
scroll to position [1, 0]
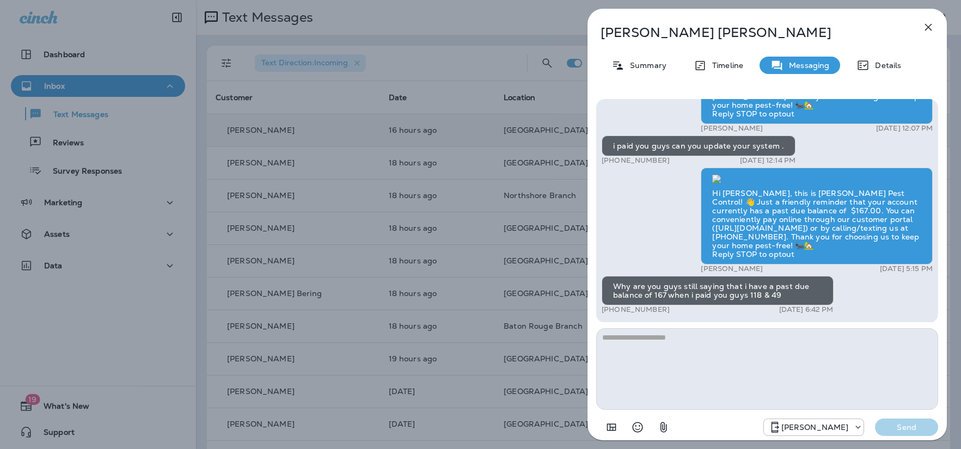
click at [928, 26] on icon "button" at bounding box center [928, 27] width 13 height 13
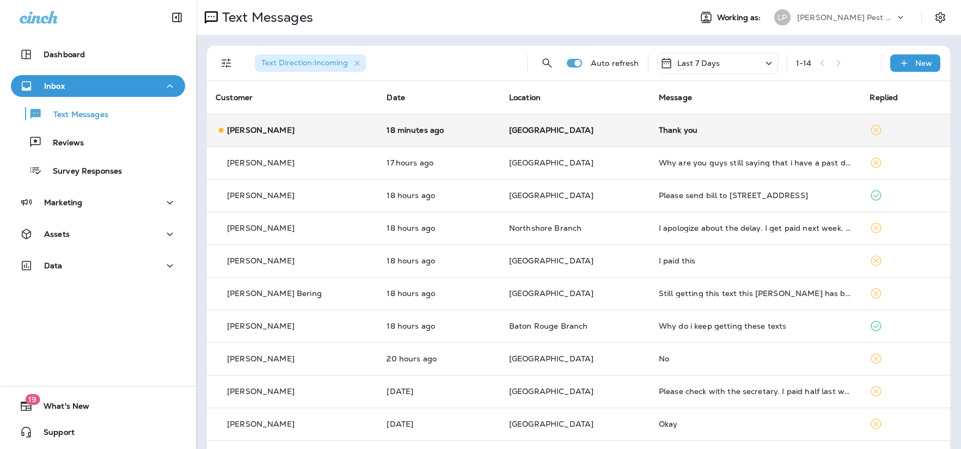
click at [345, 133] on div "Angel Cheramie" at bounding box center [293, 130] width 154 height 11
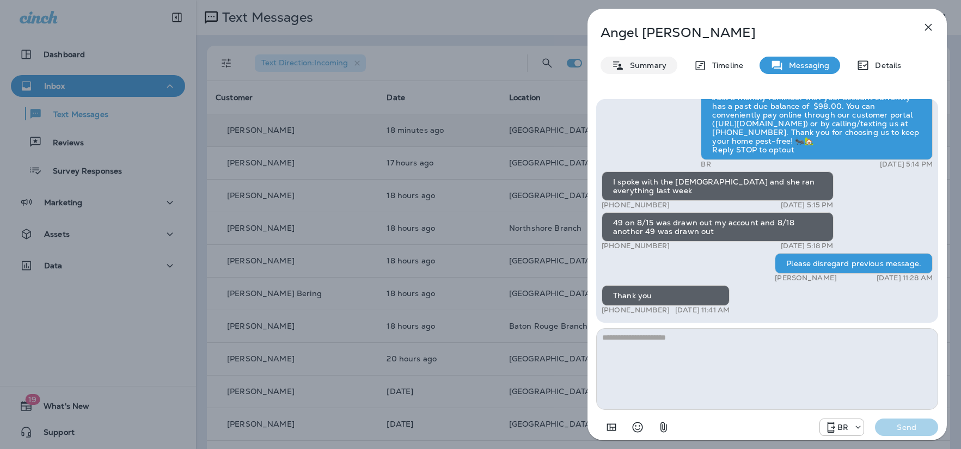
click at [643, 65] on p "Summary" at bounding box center [645, 65] width 42 height 9
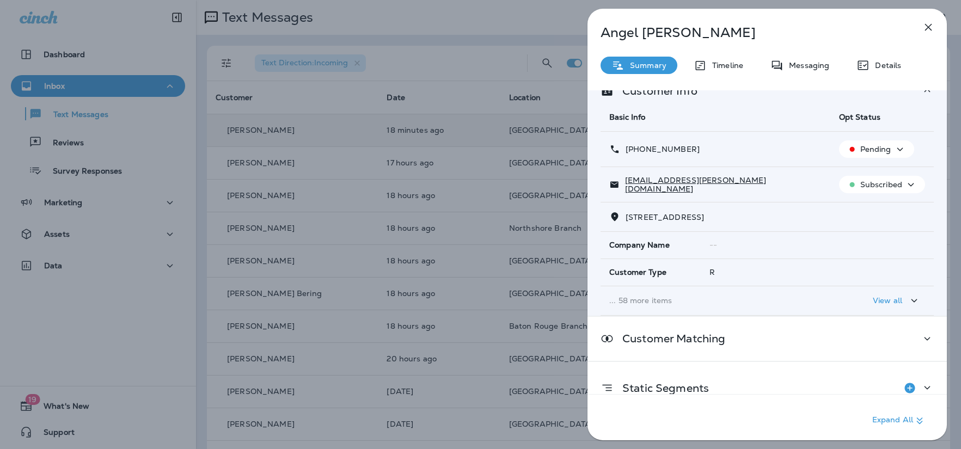
scroll to position [88, 0]
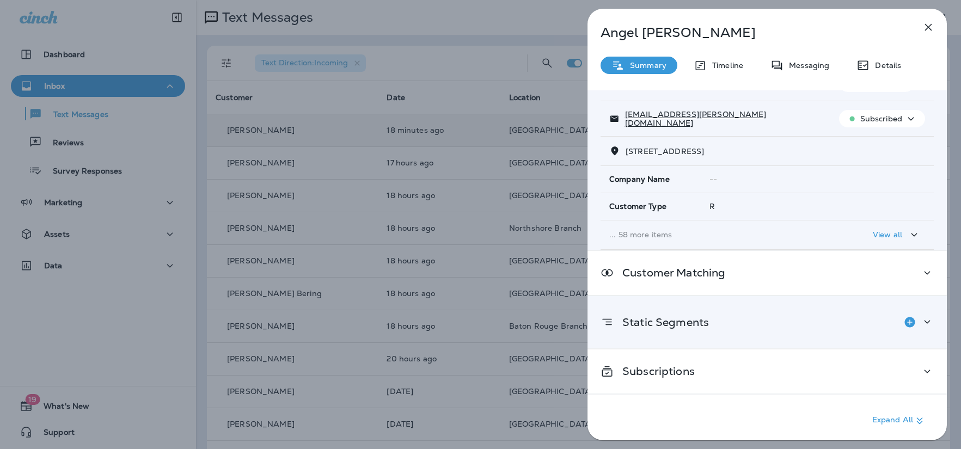
click at [703, 331] on div "Static Segments" at bounding box center [654, 322] width 108 height 22
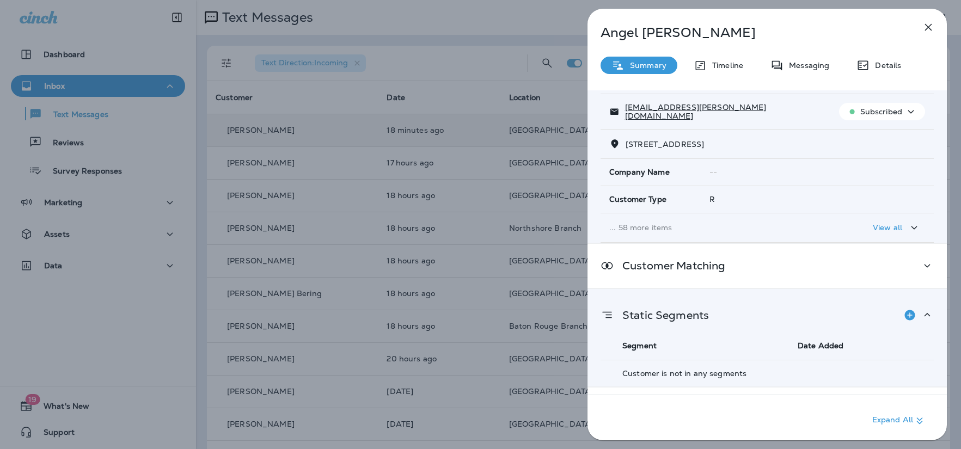
scroll to position [133, 0]
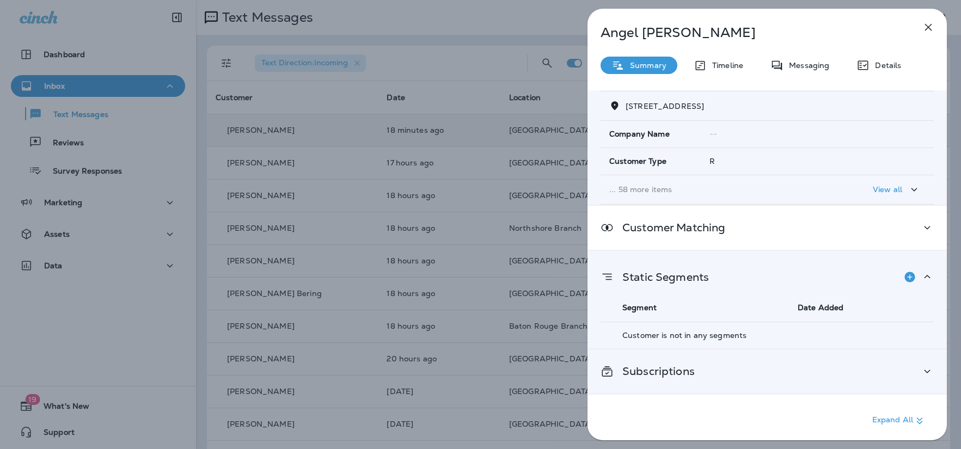
click at [684, 367] on p "Subscriptions" at bounding box center [654, 371] width 81 height 9
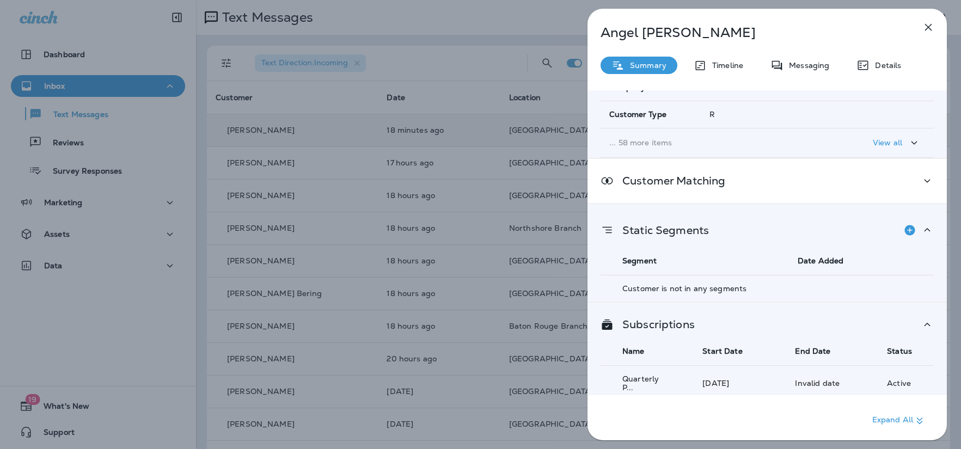
scroll to position [192, 0]
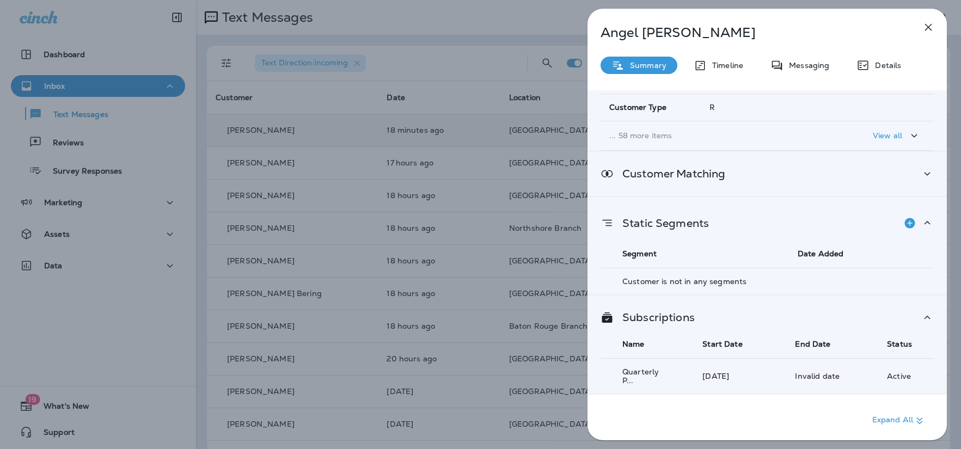
click at [632, 179] on div "Customer Matching" at bounding box center [766, 174] width 359 height 44
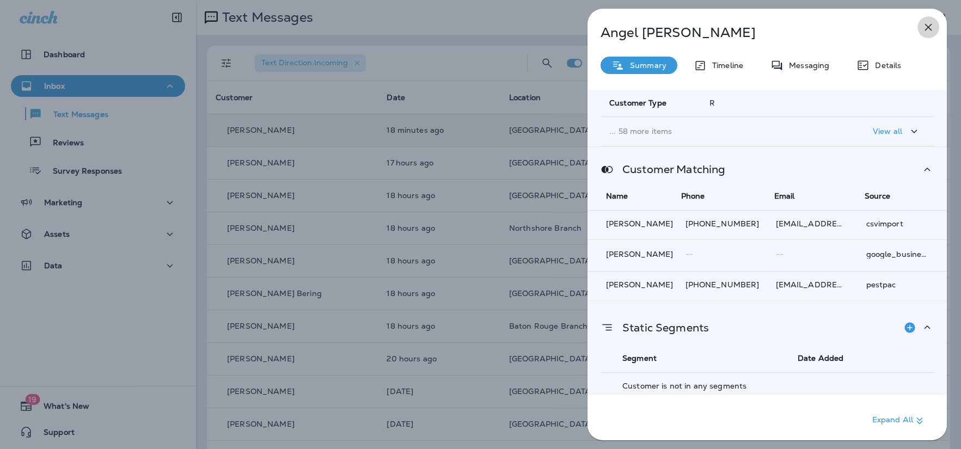
click at [924, 28] on icon "button" at bounding box center [928, 27] width 13 height 13
